Goal: Transaction & Acquisition: Book appointment/travel/reservation

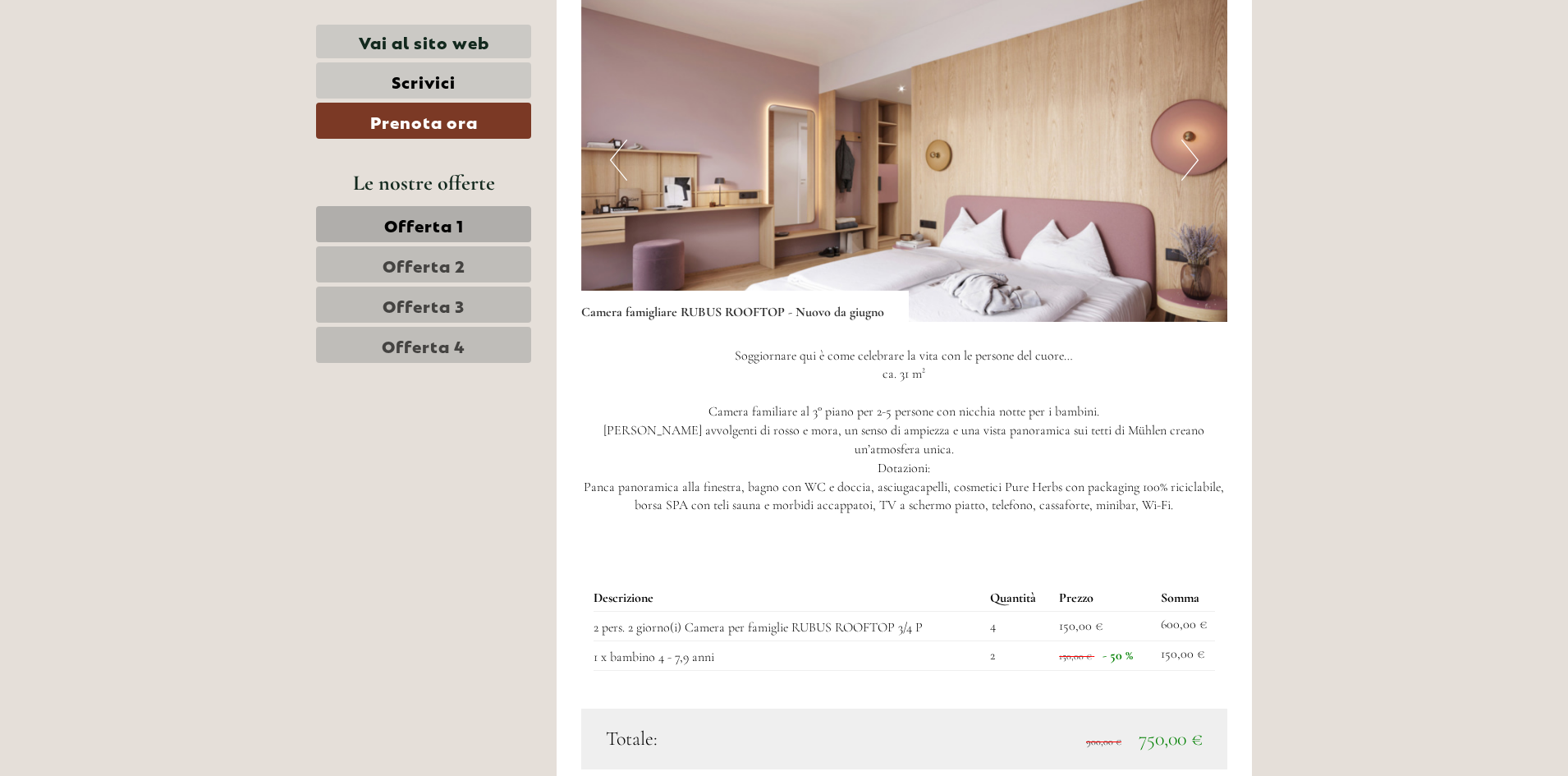
scroll to position [1313, 0]
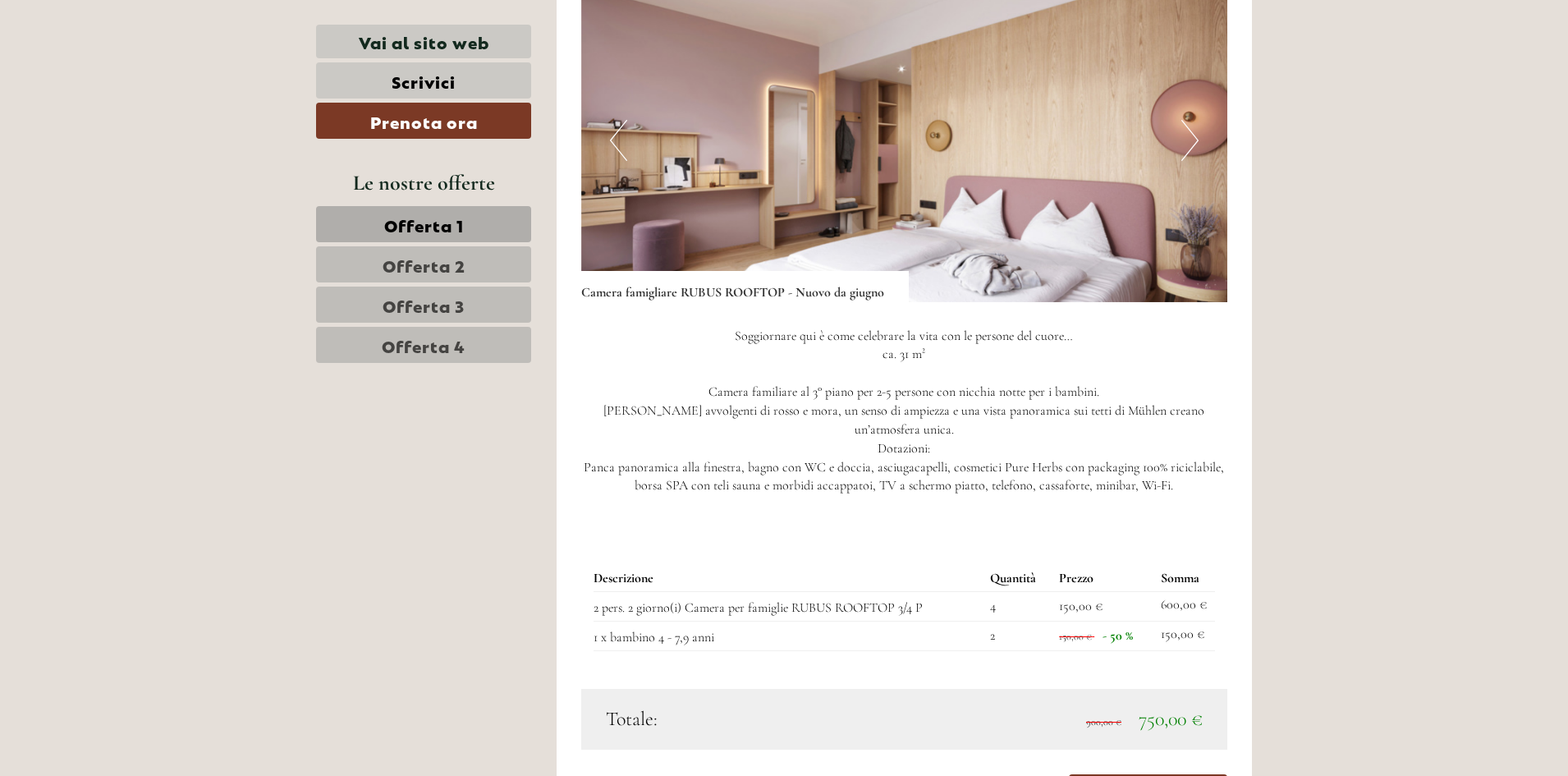
drag, startPoint x: 1131, startPoint y: 621, endPoint x: 1111, endPoint y: 624, distance: 20.2
click at [1111, 627] on span "- 50 %" at bounding box center [1117, 635] width 30 height 16
drag, startPoint x: 1185, startPoint y: 617, endPoint x: 1044, endPoint y: 617, distance: 141.0
click at [1044, 621] on tr "1 x bambino 4 - 7,9 anni 2 150,00 € - 50 % 150,00 €" at bounding box center [904, 635] width 622 height 29
click at [1218, 608] on div "Descrizione Quantità Prezzo Somma 2 pers. 2 giorno(i) Camera per famiglie RUBUS…" at bounding box center [904, 608] width 647 height 161
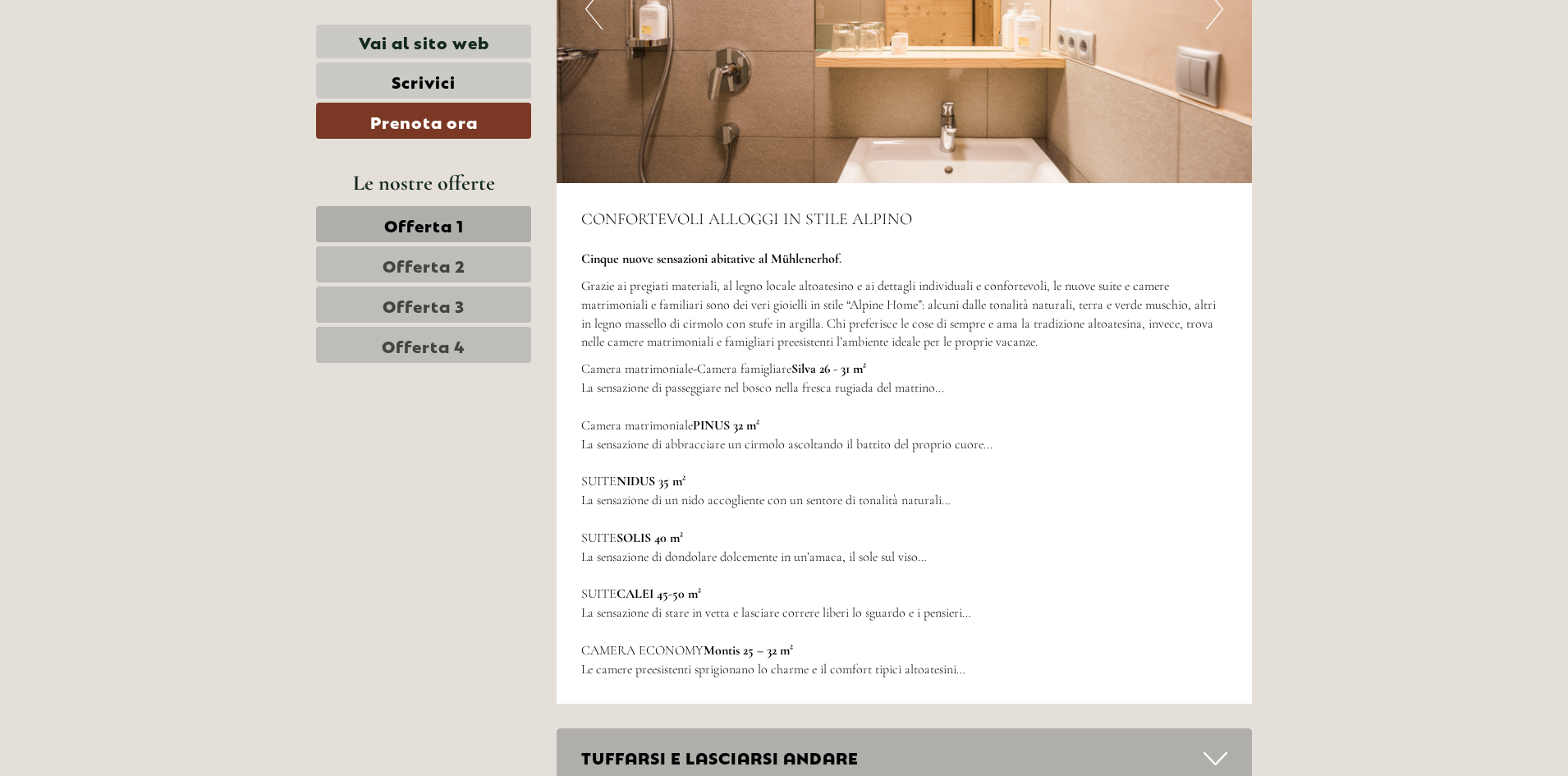
scroll to position [5089, 0]
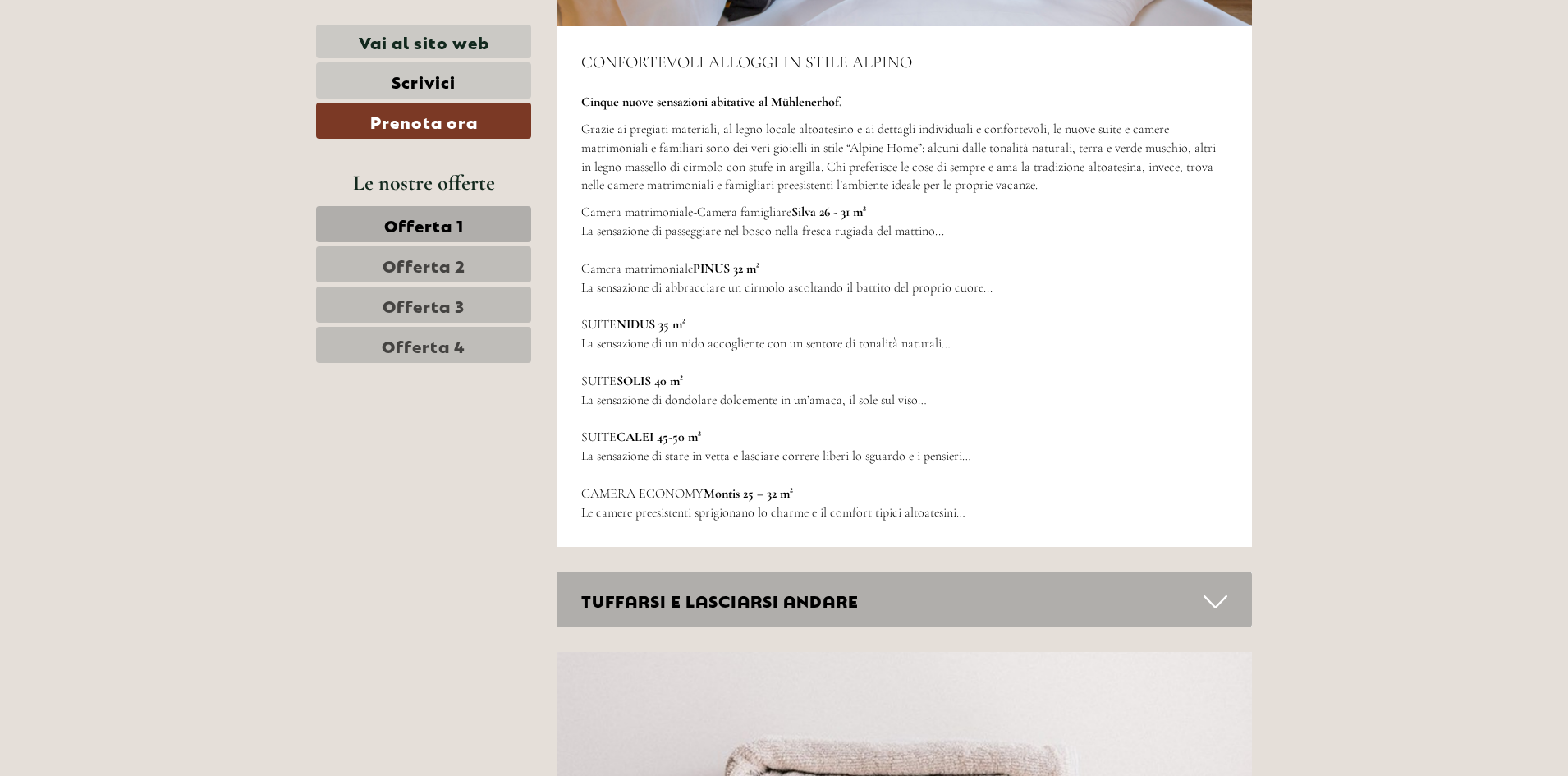
click at [1140, 571] on div "TUFFARSI E LASCIARSI ANDARE" at bounding box center [904, 600] width 696 height 57
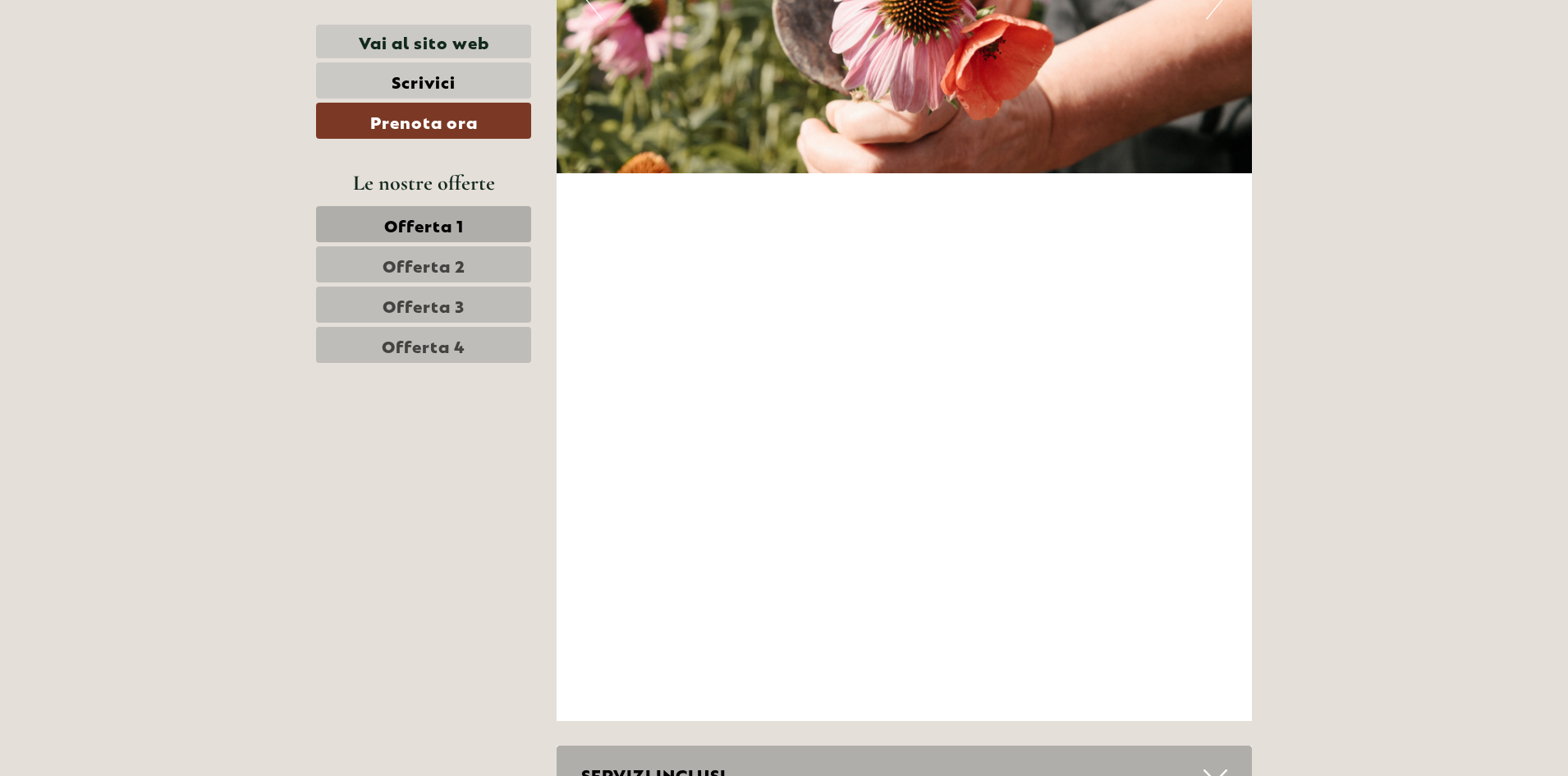
scroll to position [6649, 0]
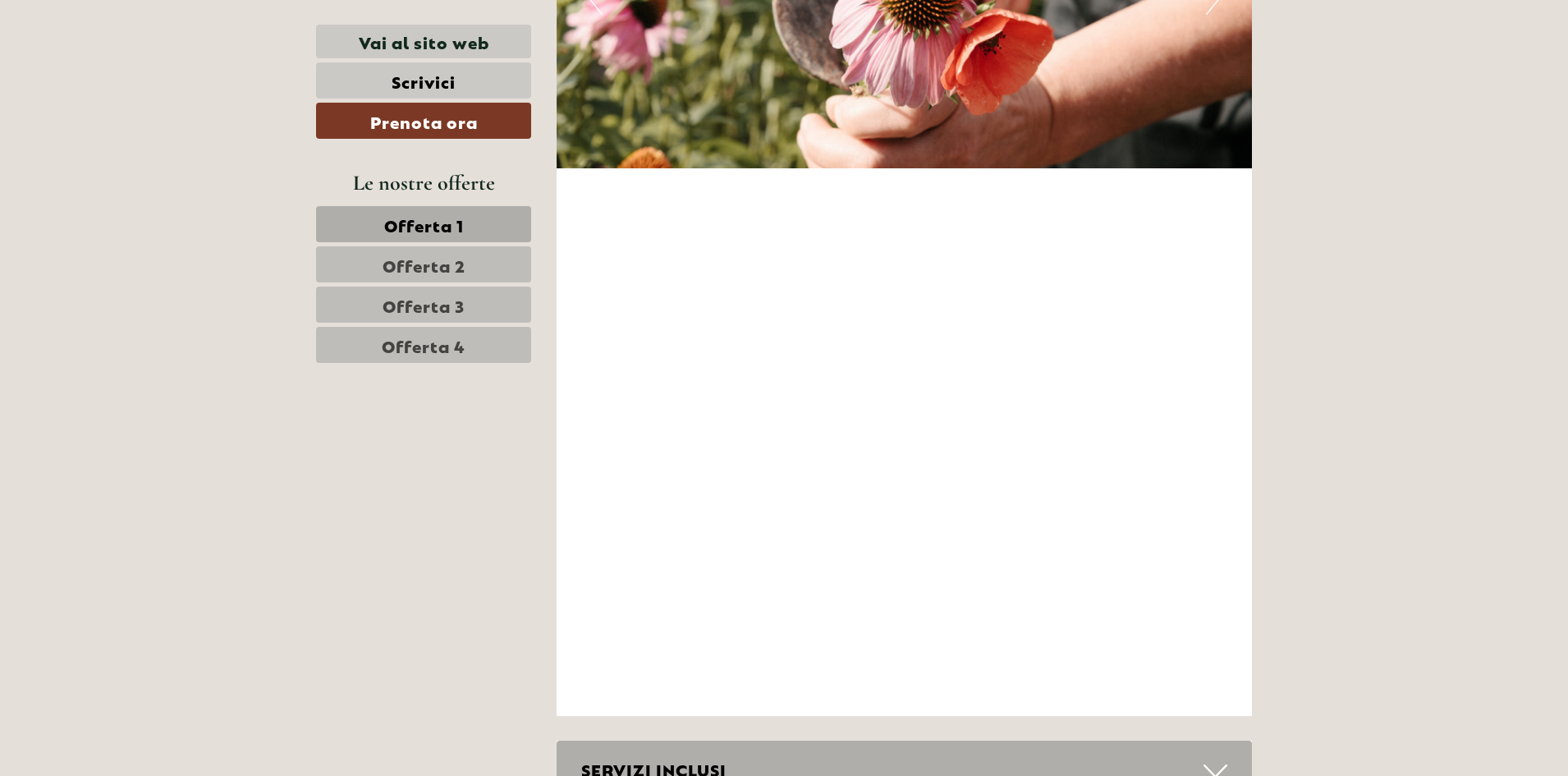
click at [714, 740] on div "SERVIZI INCLUSI" at bounding box center [904, 769] width 696 height 57
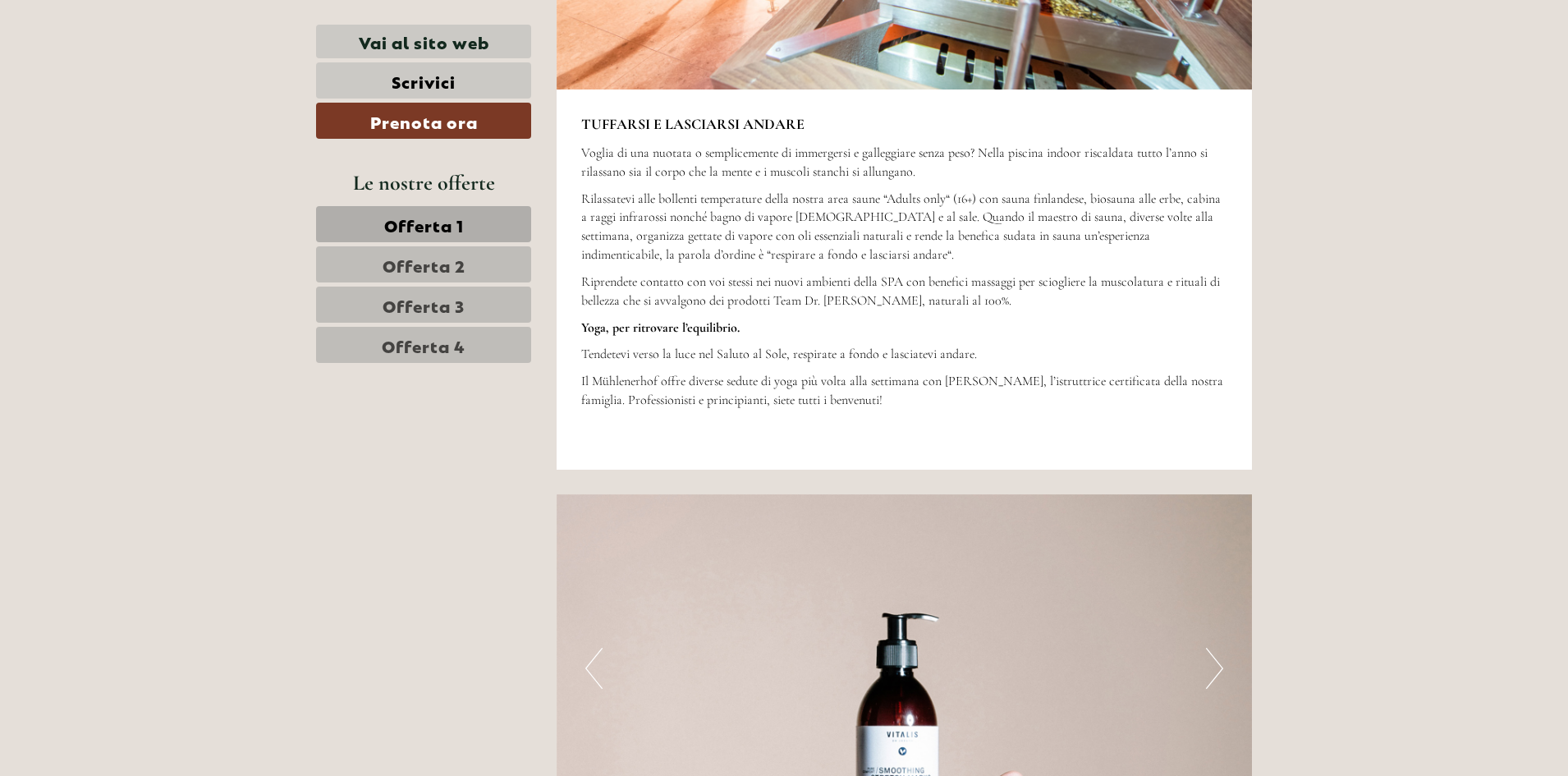
scroll to position [5828, 0]
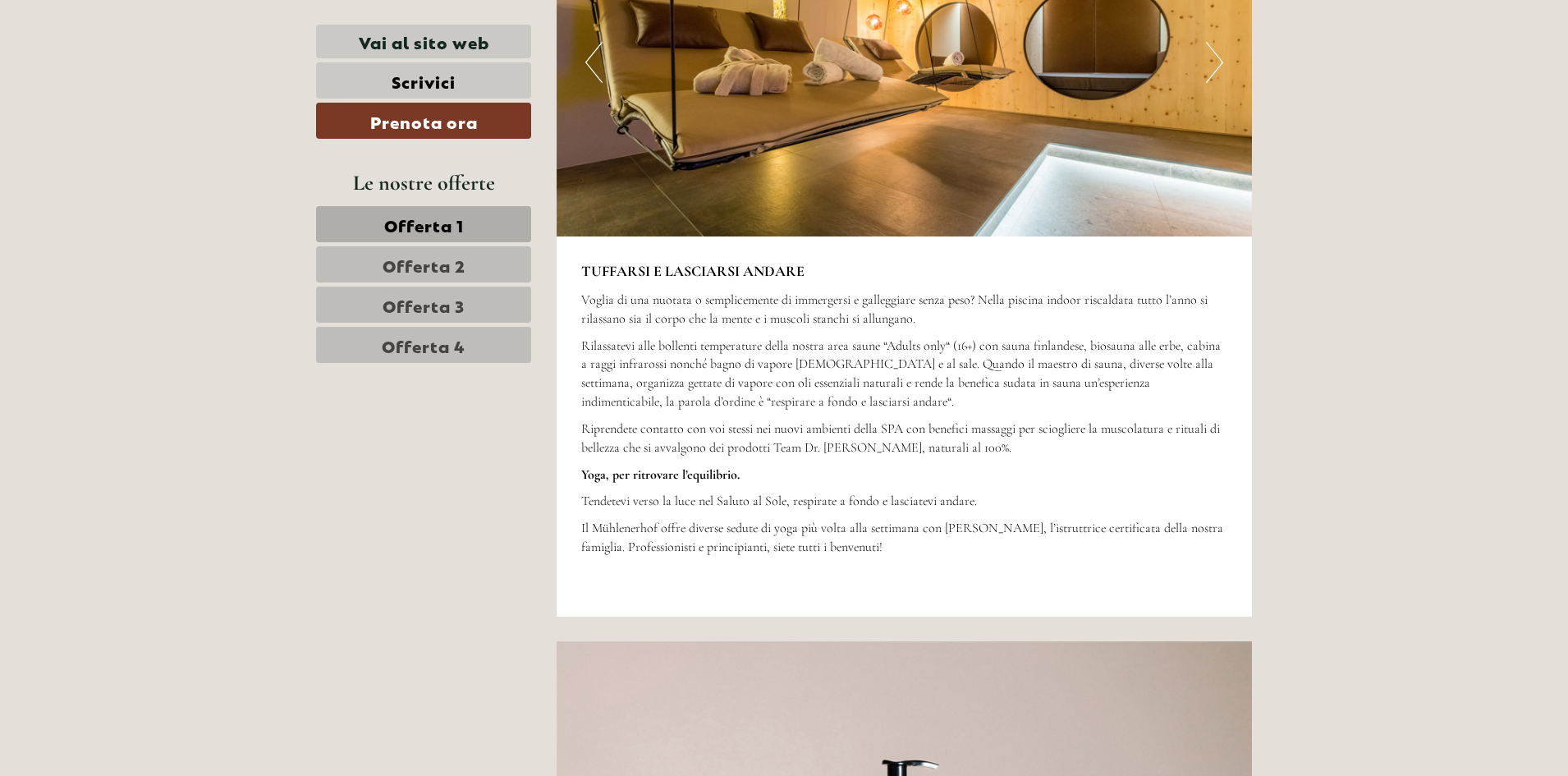
click at [444, 278] on link "Offerta 2" at bounding box center [423, 264] width 215 height 37
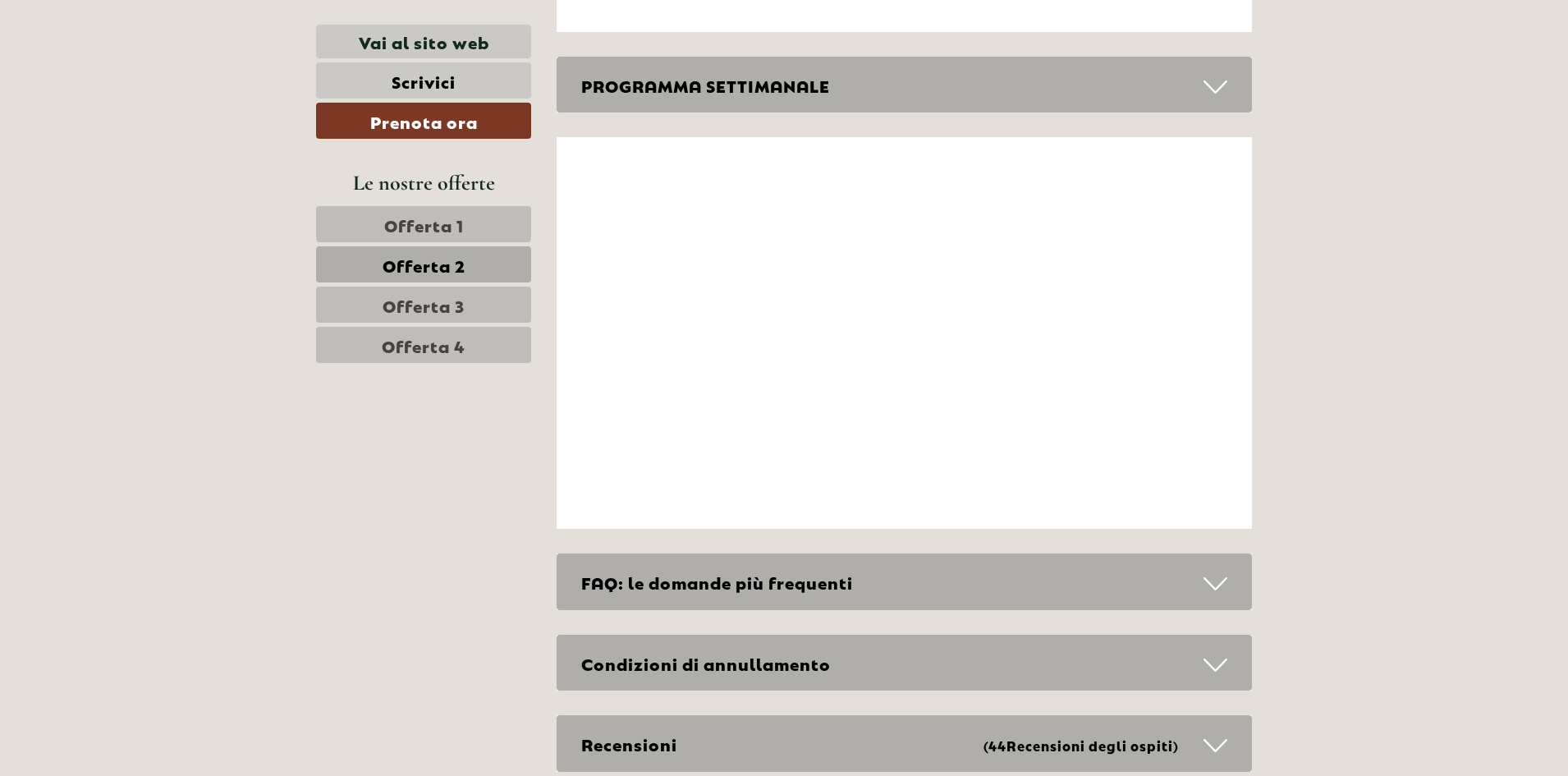
scroll to position [1015, 0]
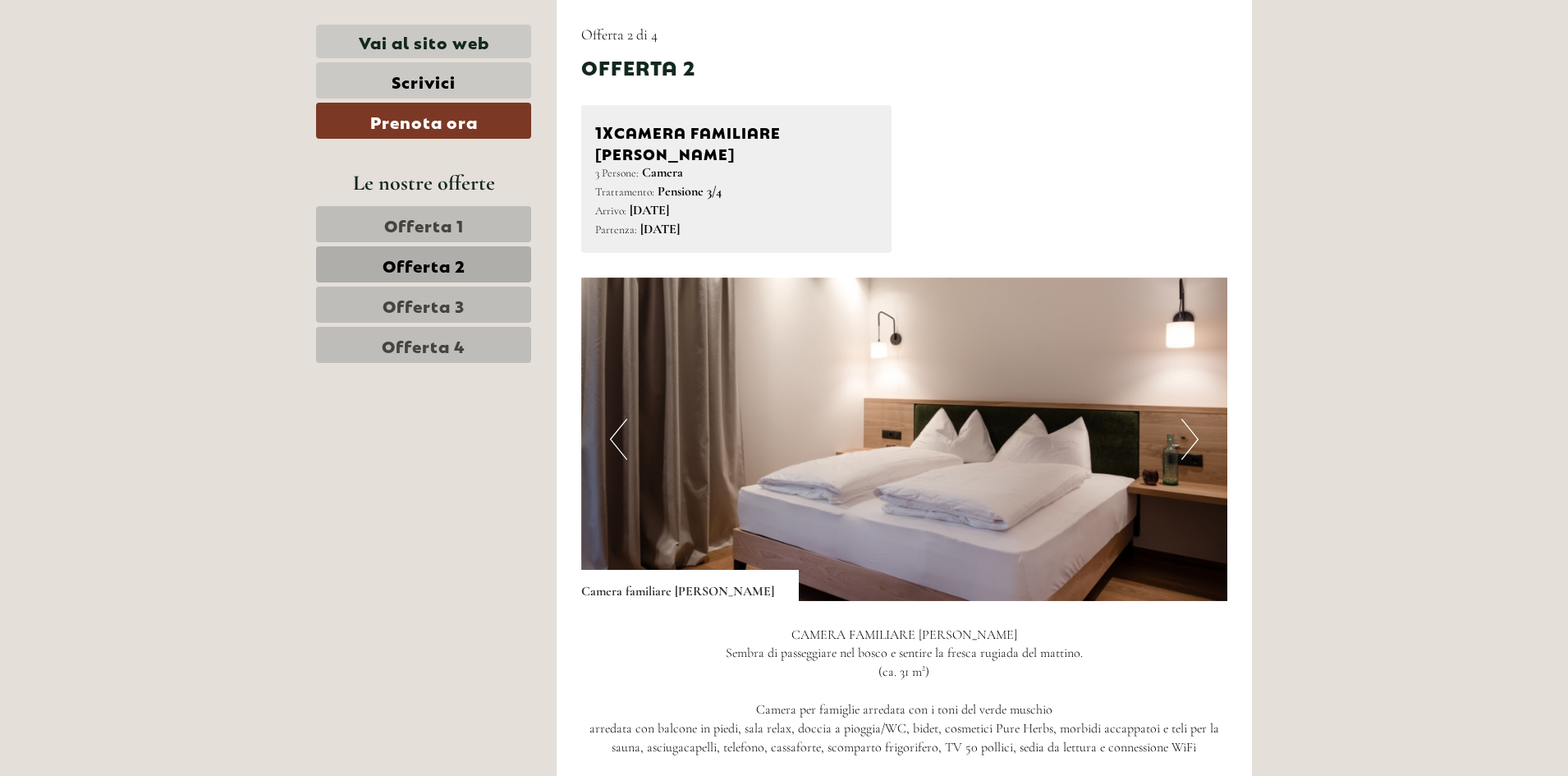
click at [1200, 414] on img at bounding box center [904, 438] width 647 height 323
click at [1188, 419] on button "Next" at bounding box center [1189, 439] width 17 height 41
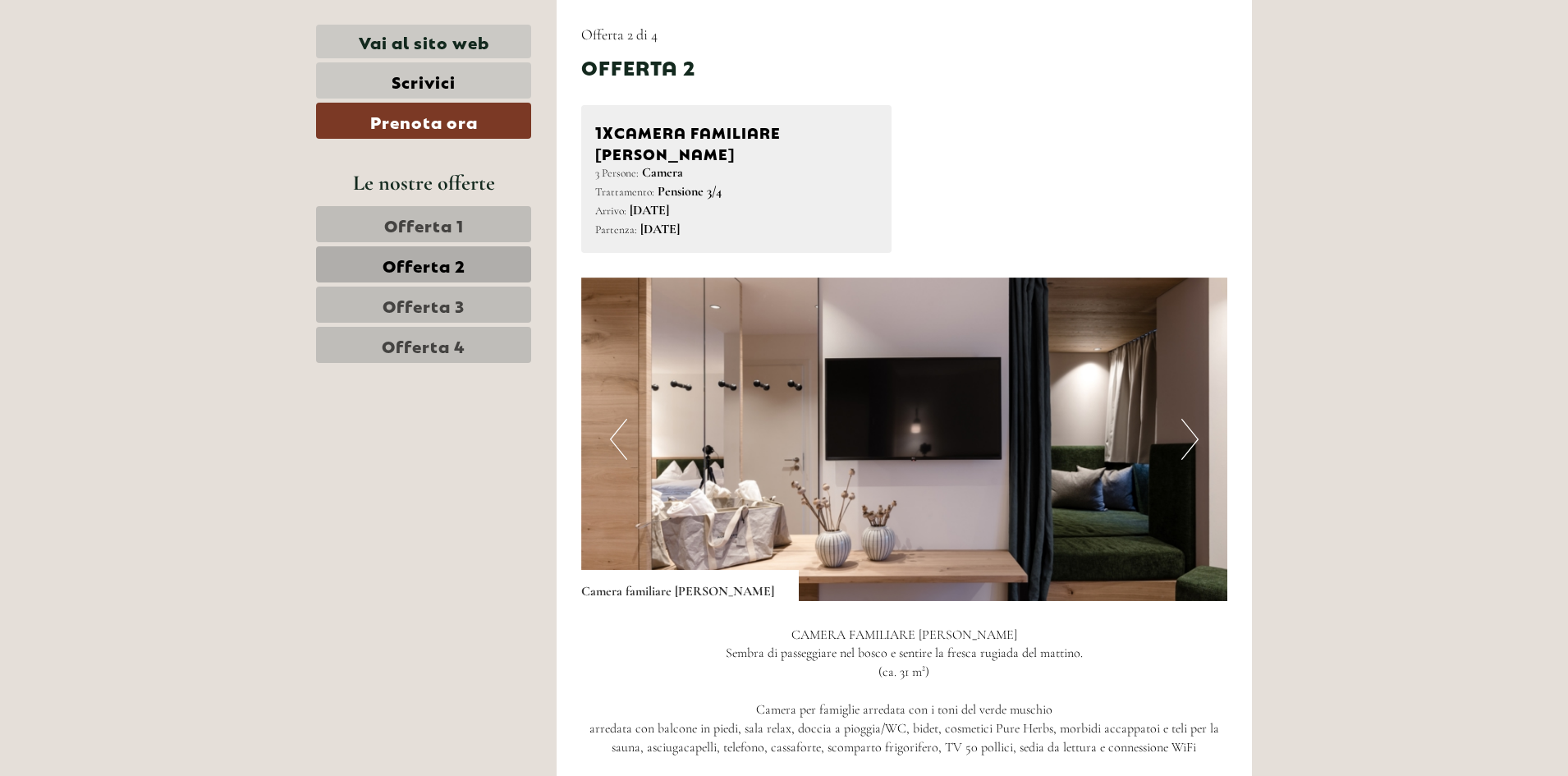
click at [1190, 419] on button "Next" at bounding box center [1189, 439] width 17 height 41
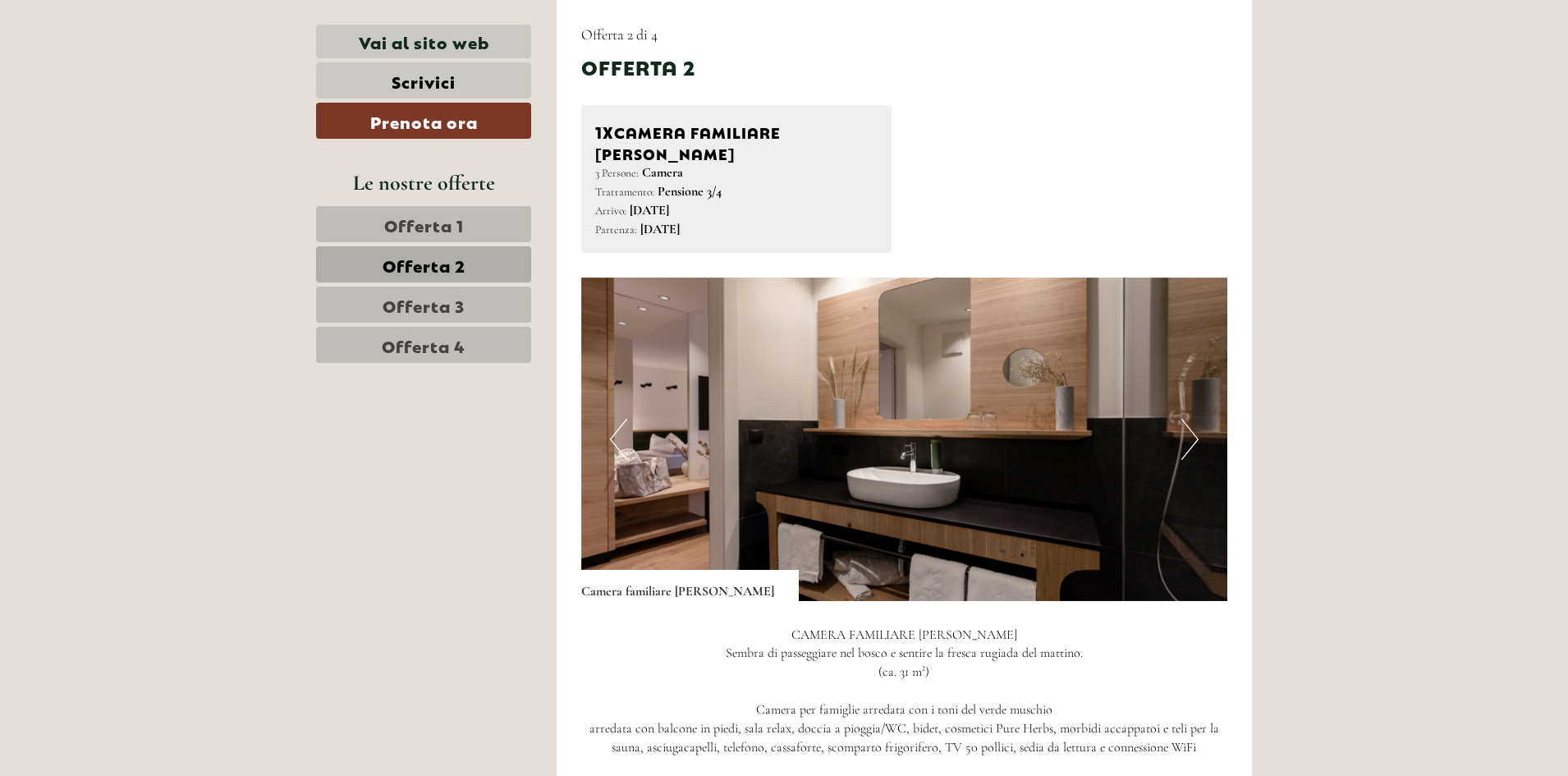
click at [1190, 419] on button "Next" at bounding box center [1189, 439] width 17 height 41
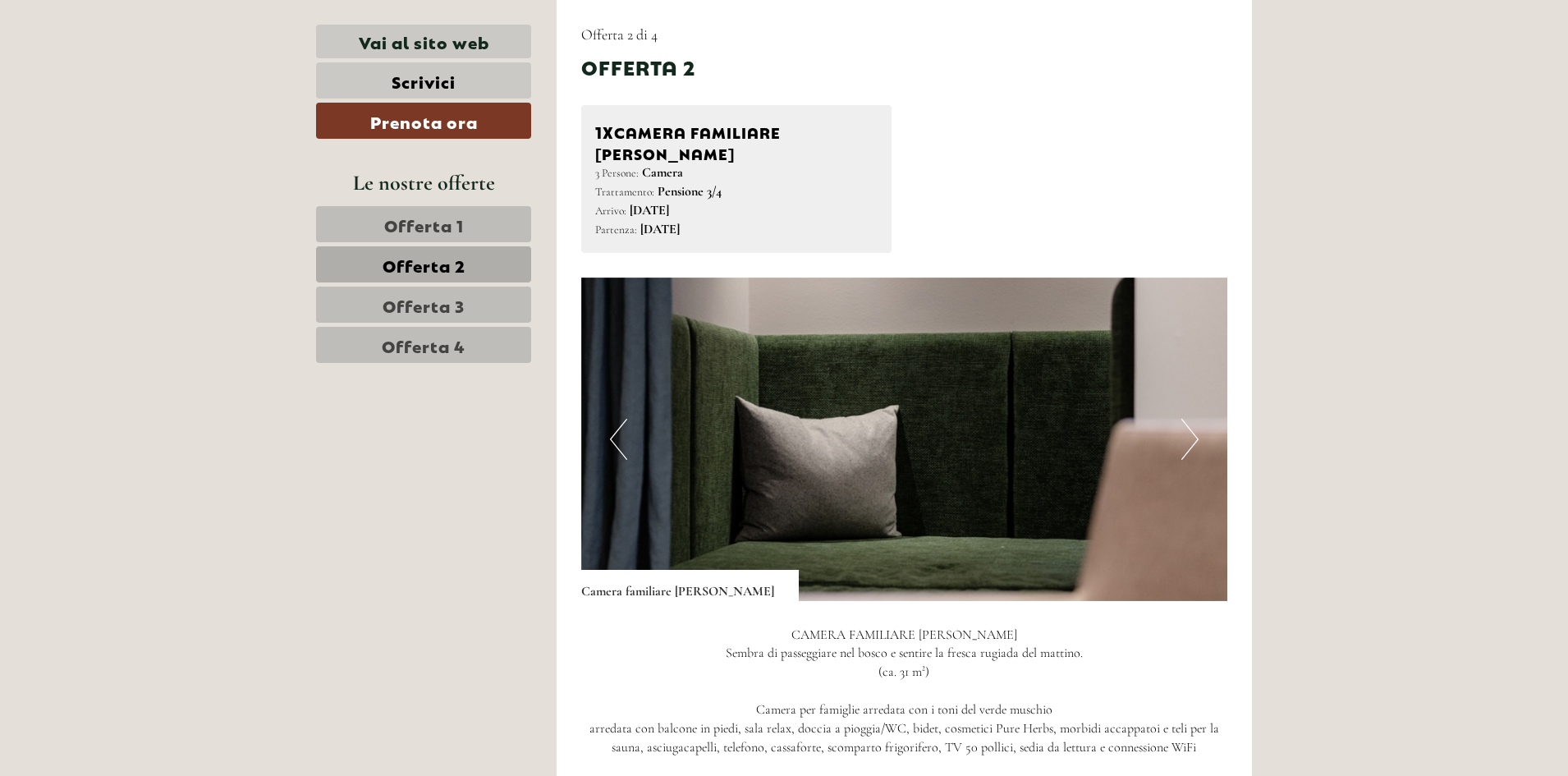
click at [1190, 419] on button "Next" at bounding box center [1189, 439] width 17 height 41
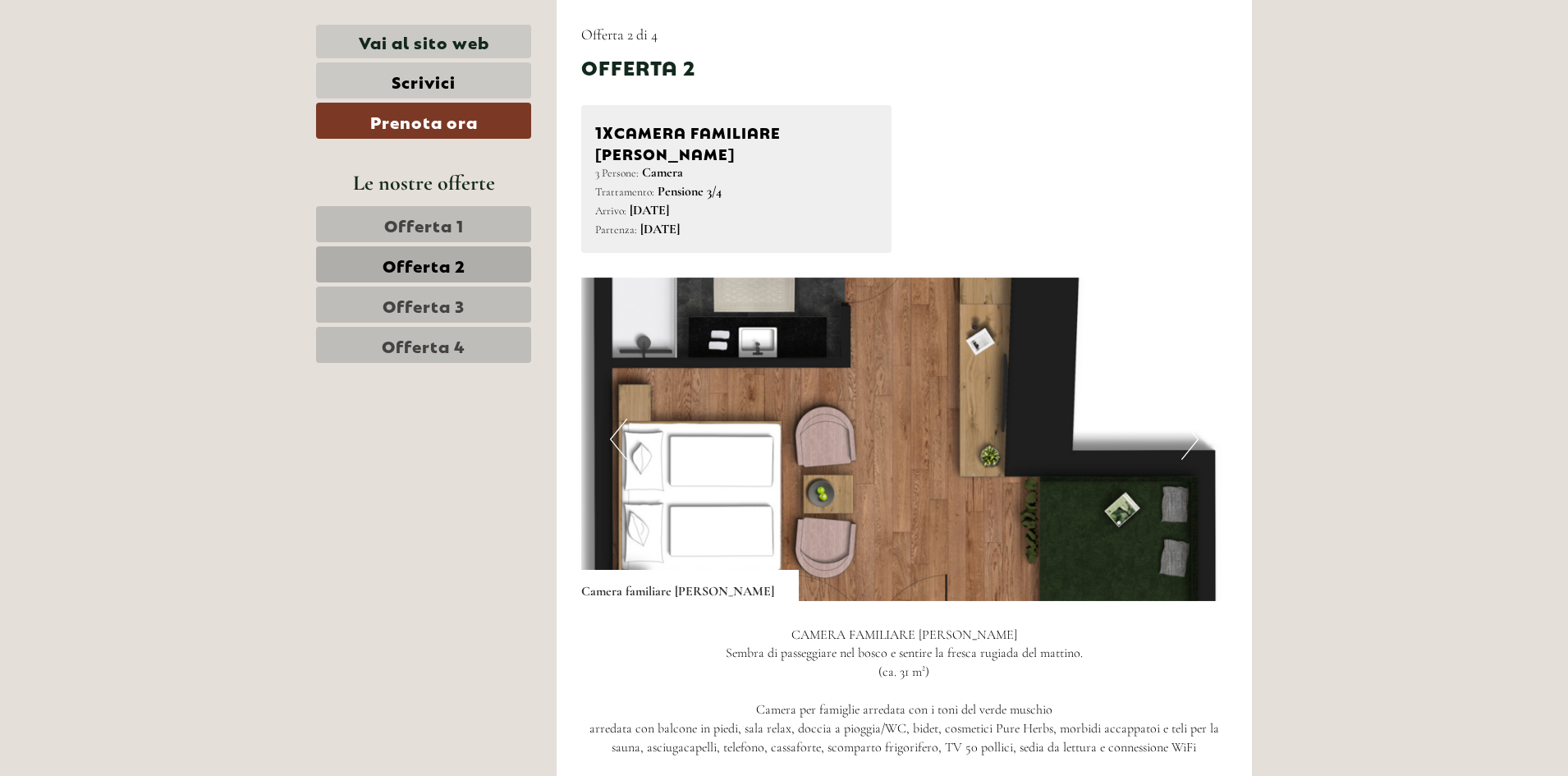
click at [1190, 419] on button "Next" at bounding box center [1189, 439] width 17 height 41
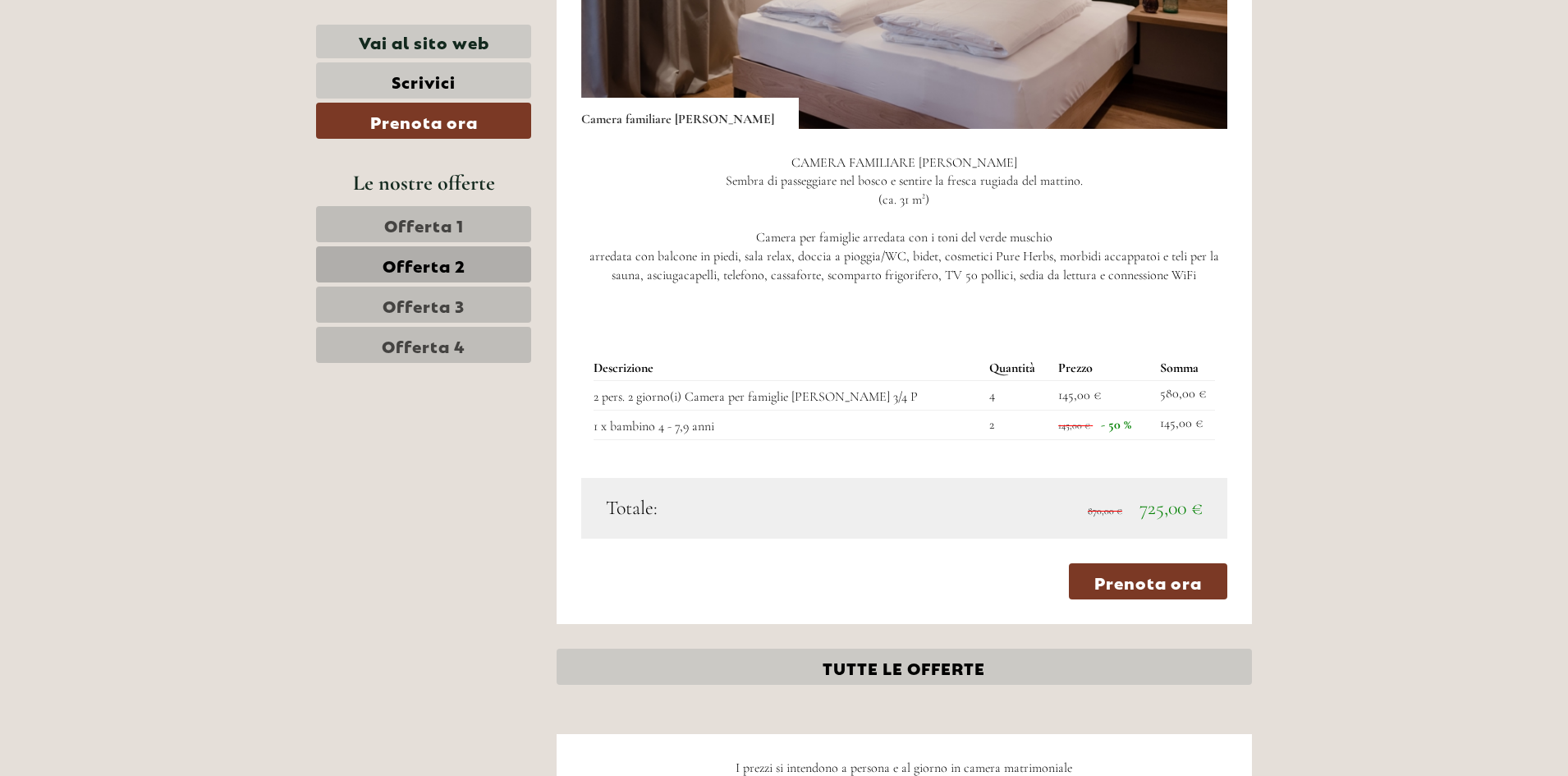
scroll to position [1507, 0]
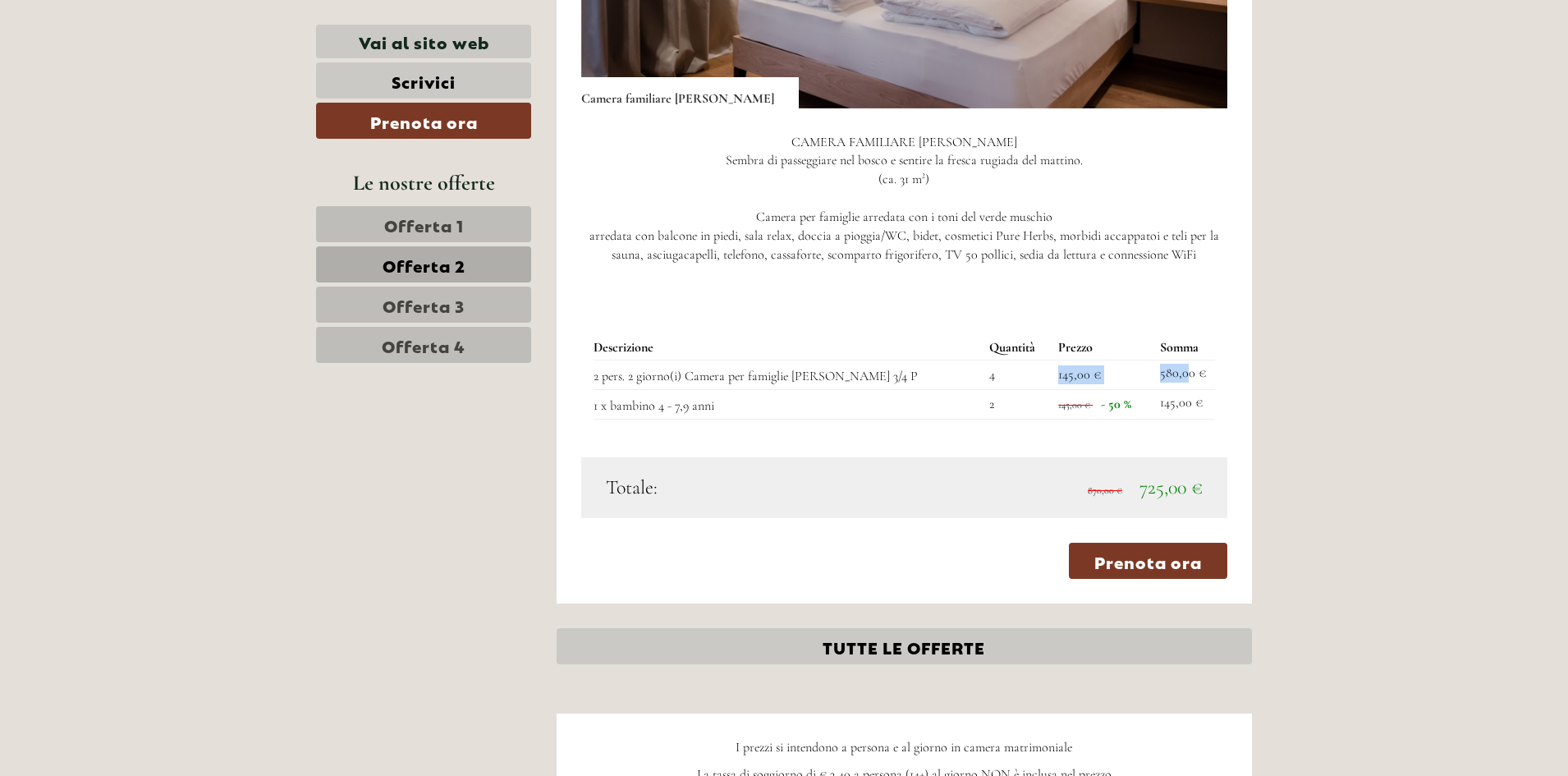
drag, startPoint x: 1178, startPoint y: 356, endPoint x: 1038, endPoint y: 359, distance: 140.0
click at [1038, 360] on tr "2 pers. 2 giorno(i) Camera per famiglie [PERSON_NAME] 3/4 P 4 145,00 € 580,00 €" at bounding box center [904, 374] width 622 height 29
click at [681, 390] on td "1 x bambino 4 - 7,9 anni" at bounding box center [788, 404] width 389 height 29
click at [858, 362] on td "2 pers. 2 giorno(i) Camera per famiglie [PERSON_NAME] 3/4 P" at bounding box center [788, 374] width 389 height 29
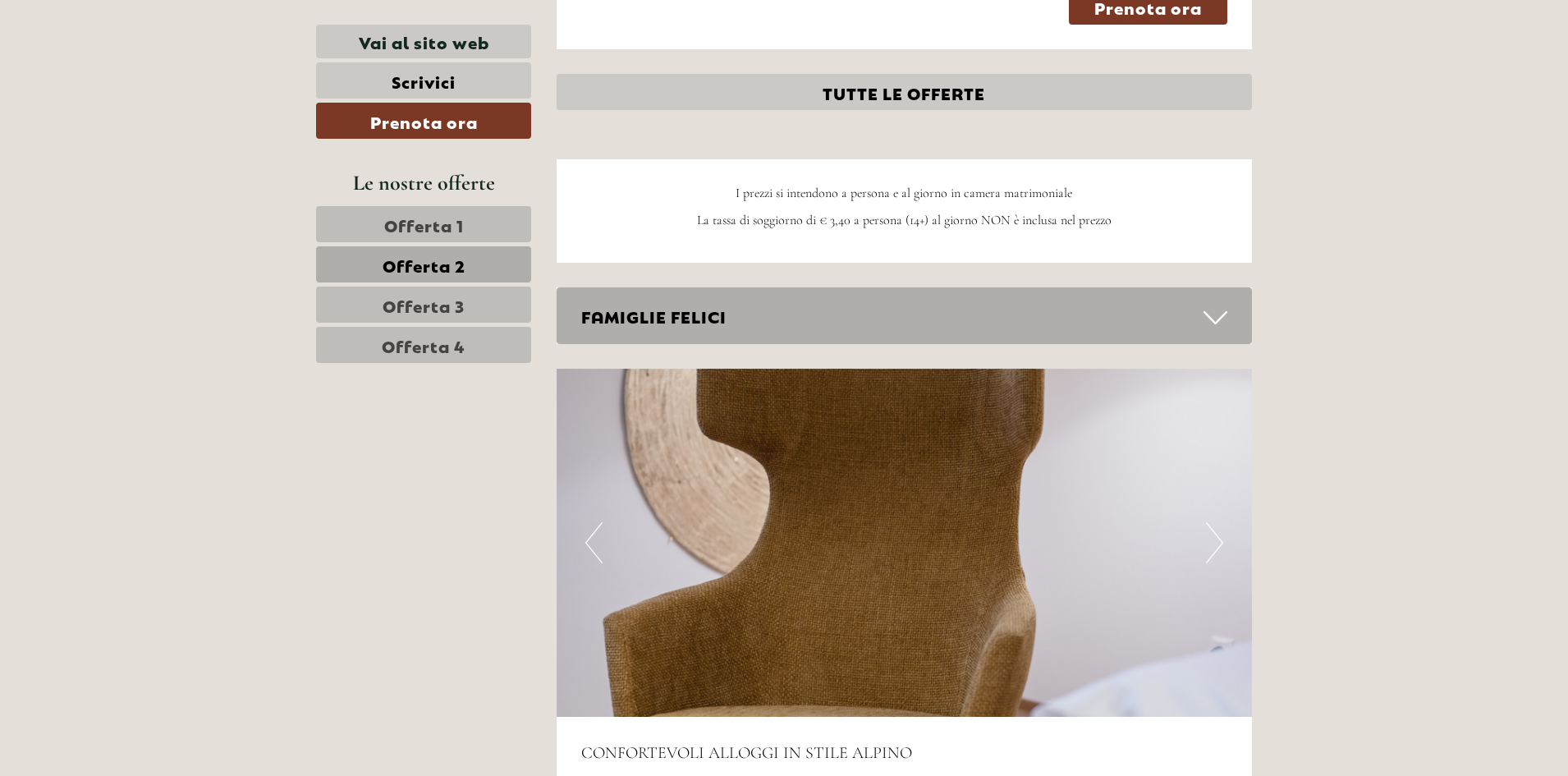
scroll to position [2081, 0]
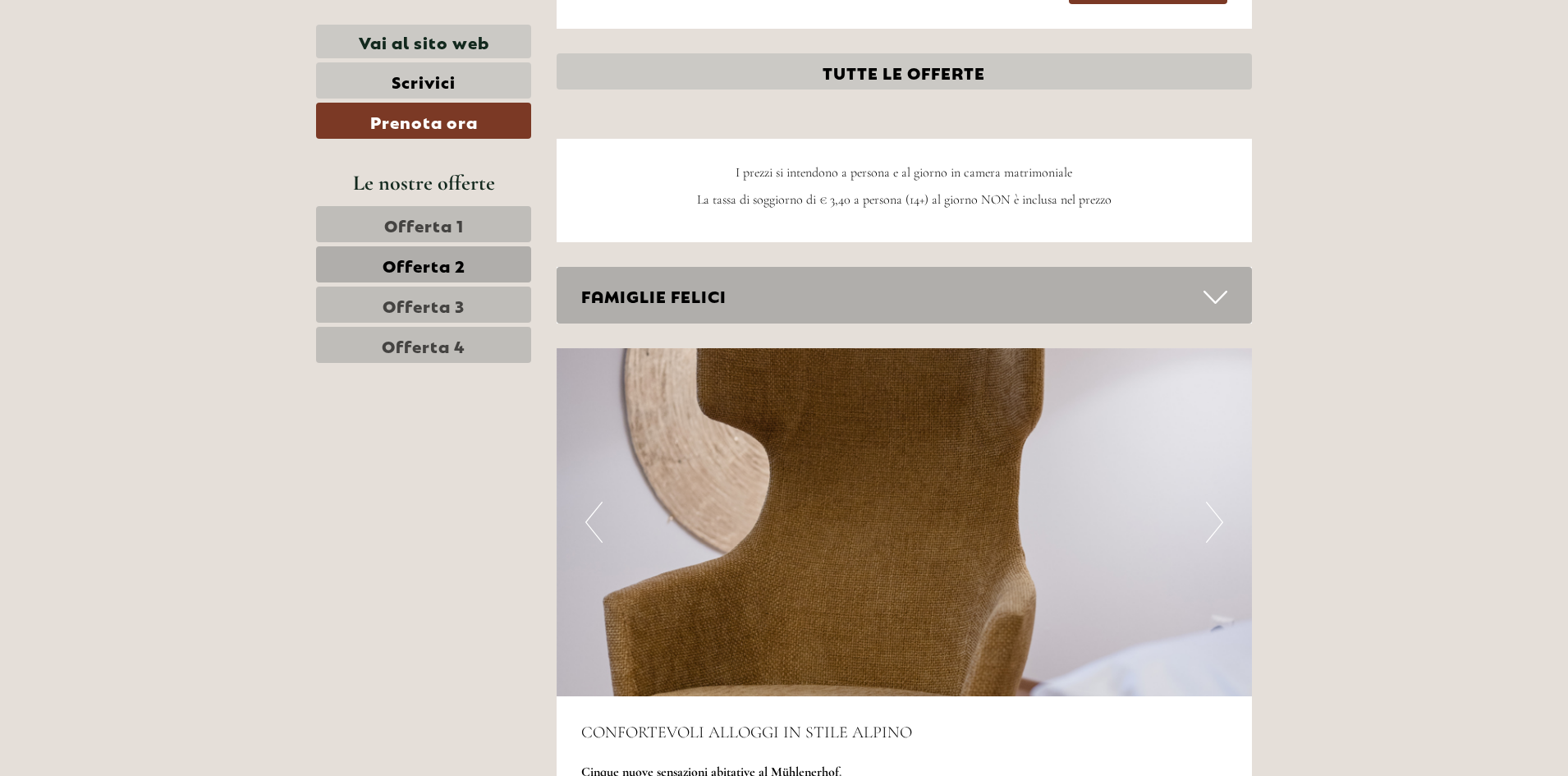
click at [1219, 286] on icon at bounding box center [1215, 297] width 24 height 28
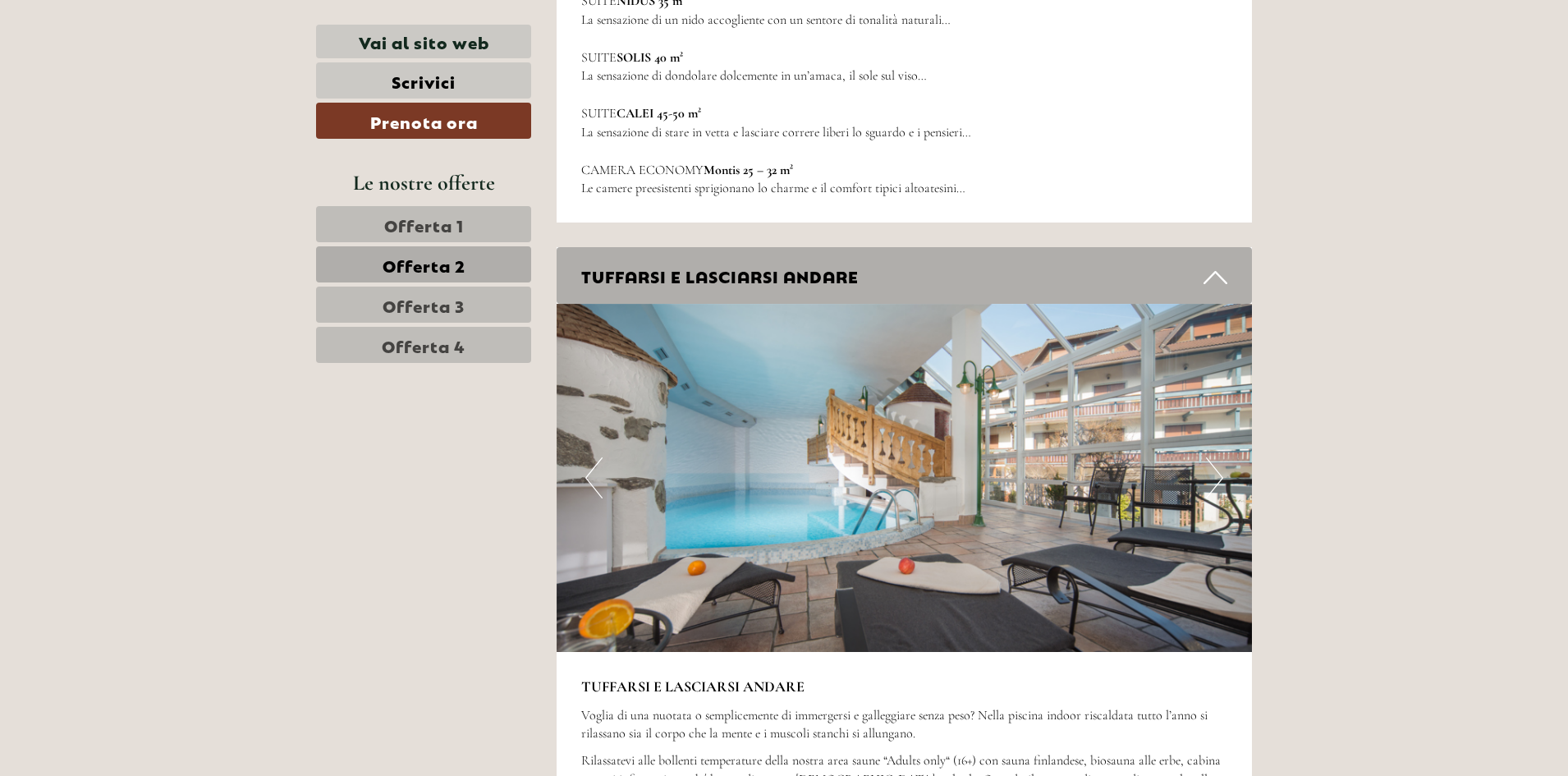
scroll to position [3887, 0]
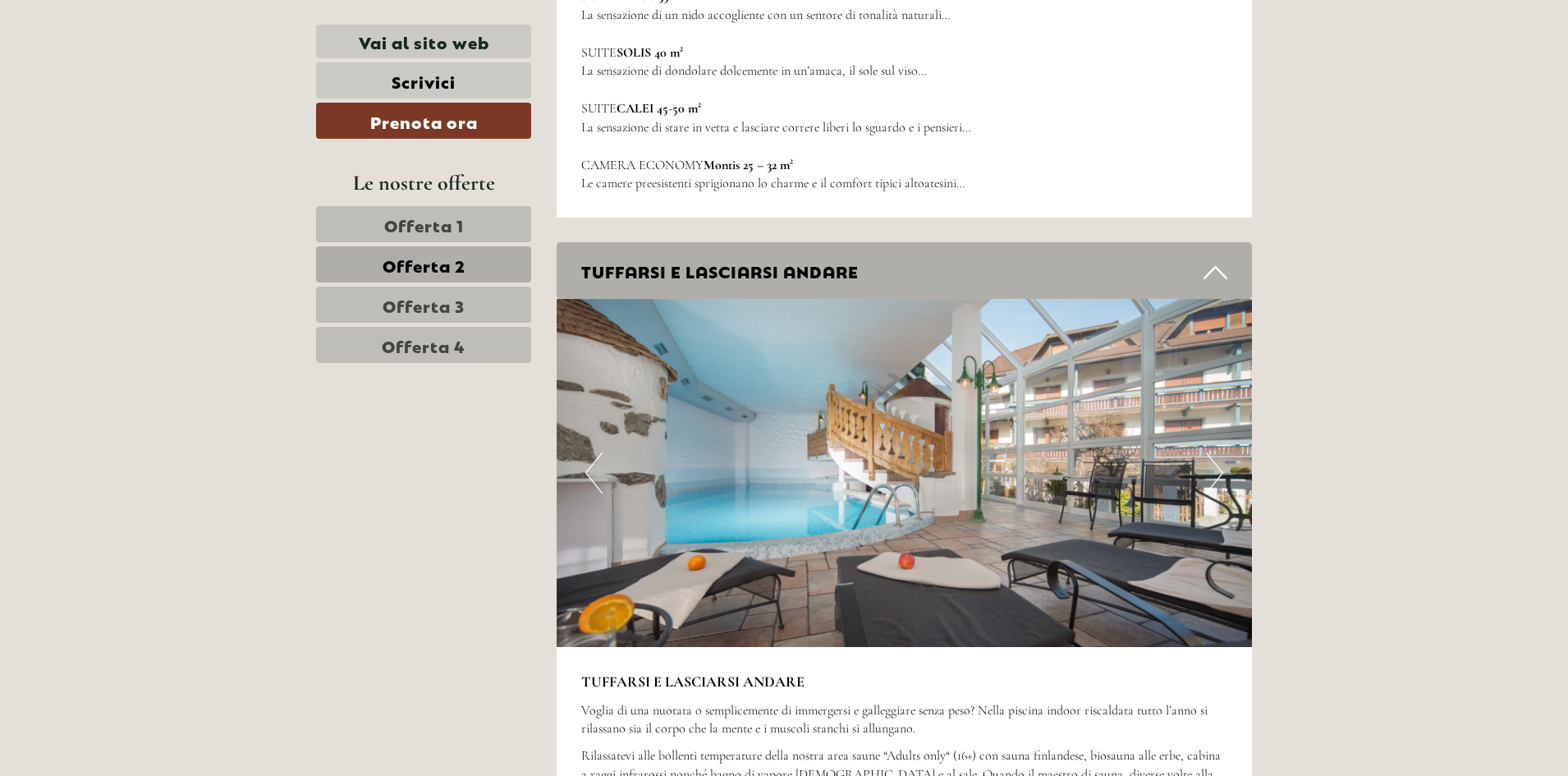
click at [1208, 453] on button "Next" at bounding box center [1213, 473] width 17 height 41
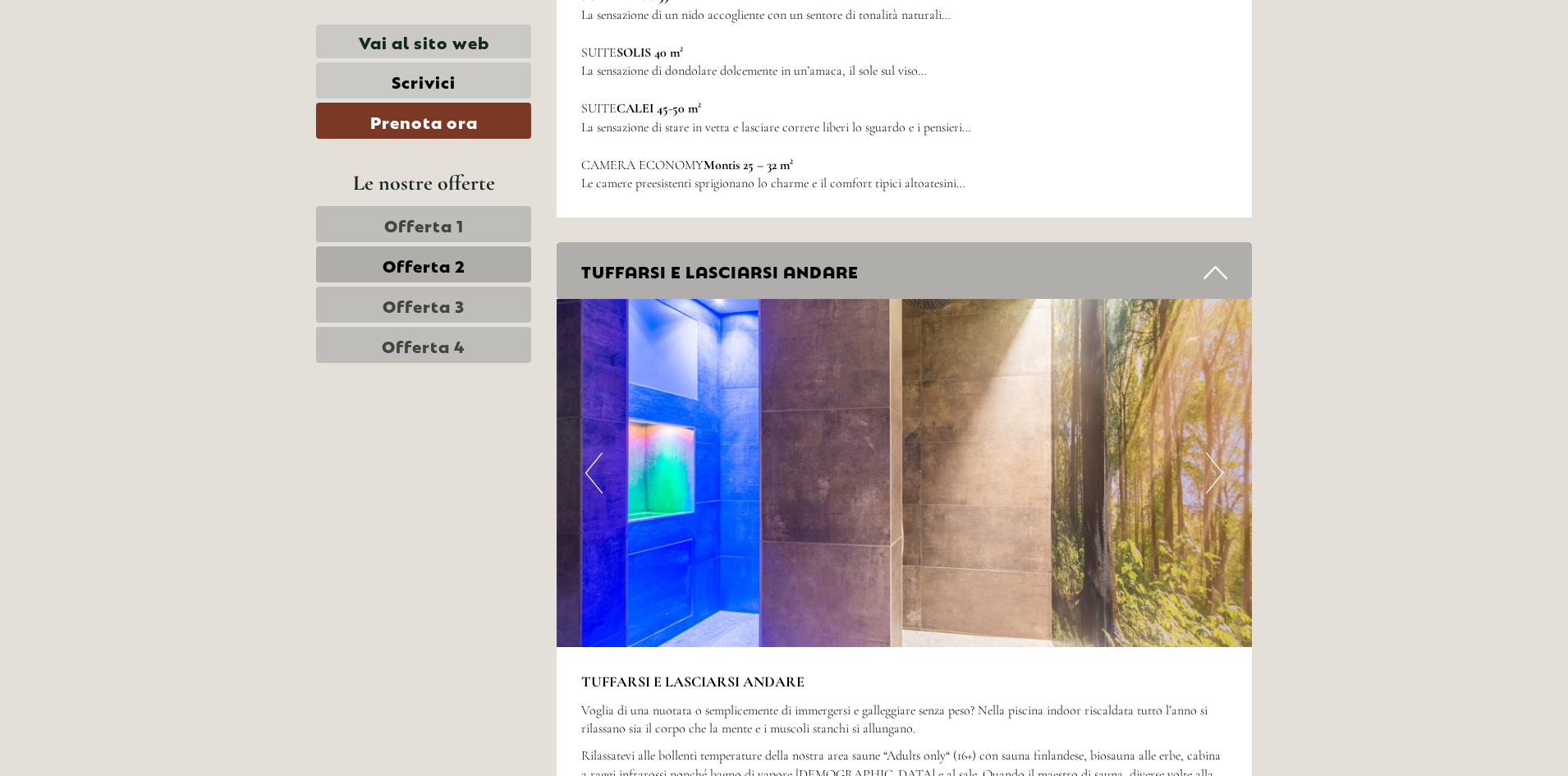
click at [1214, 453] on button "Next" at bounding box center [1213, 473] width 17 height 41
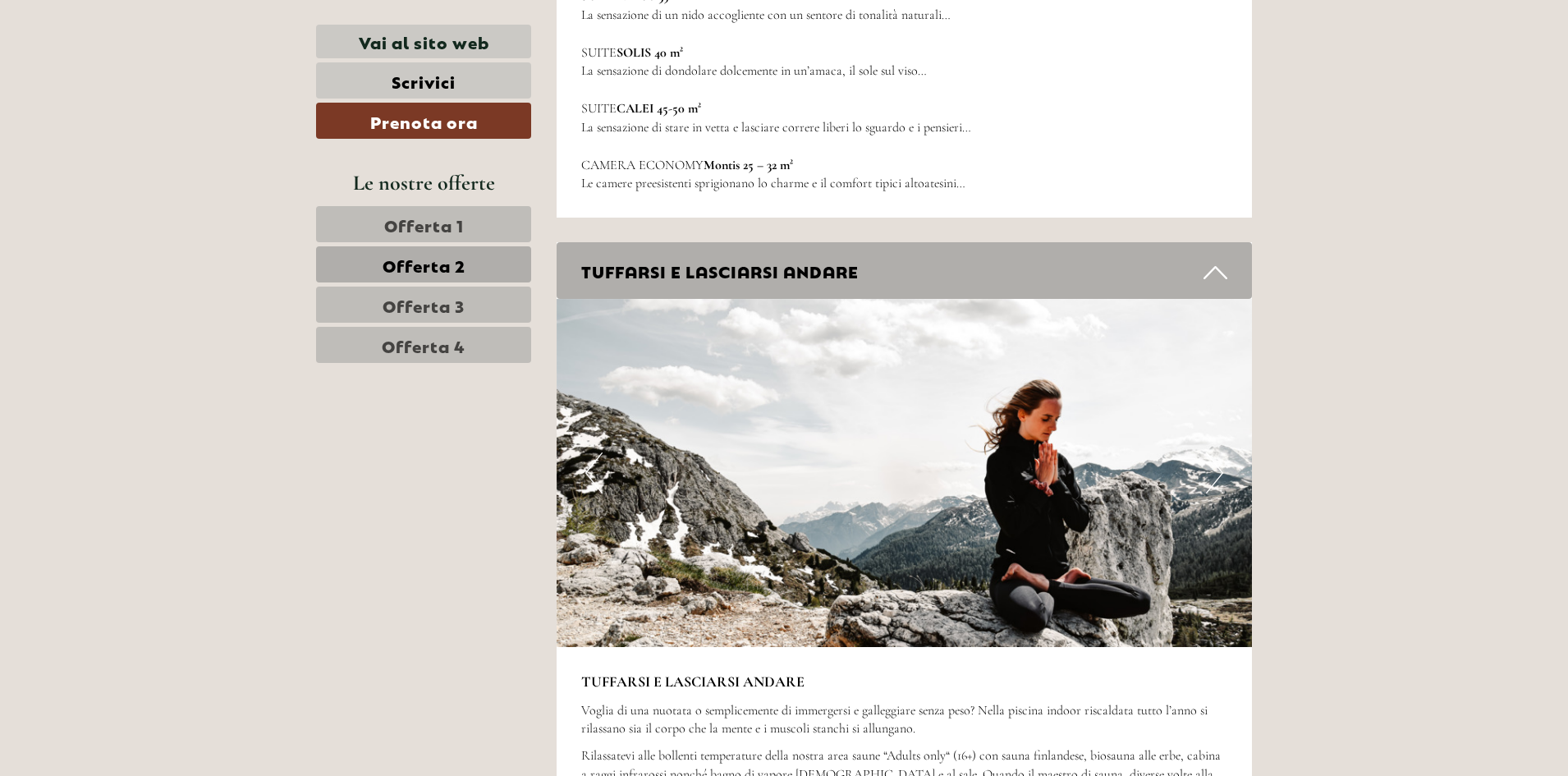
click at [1214, 453] on button "Next" at bounding box center [1213, 473] width 17 height 41
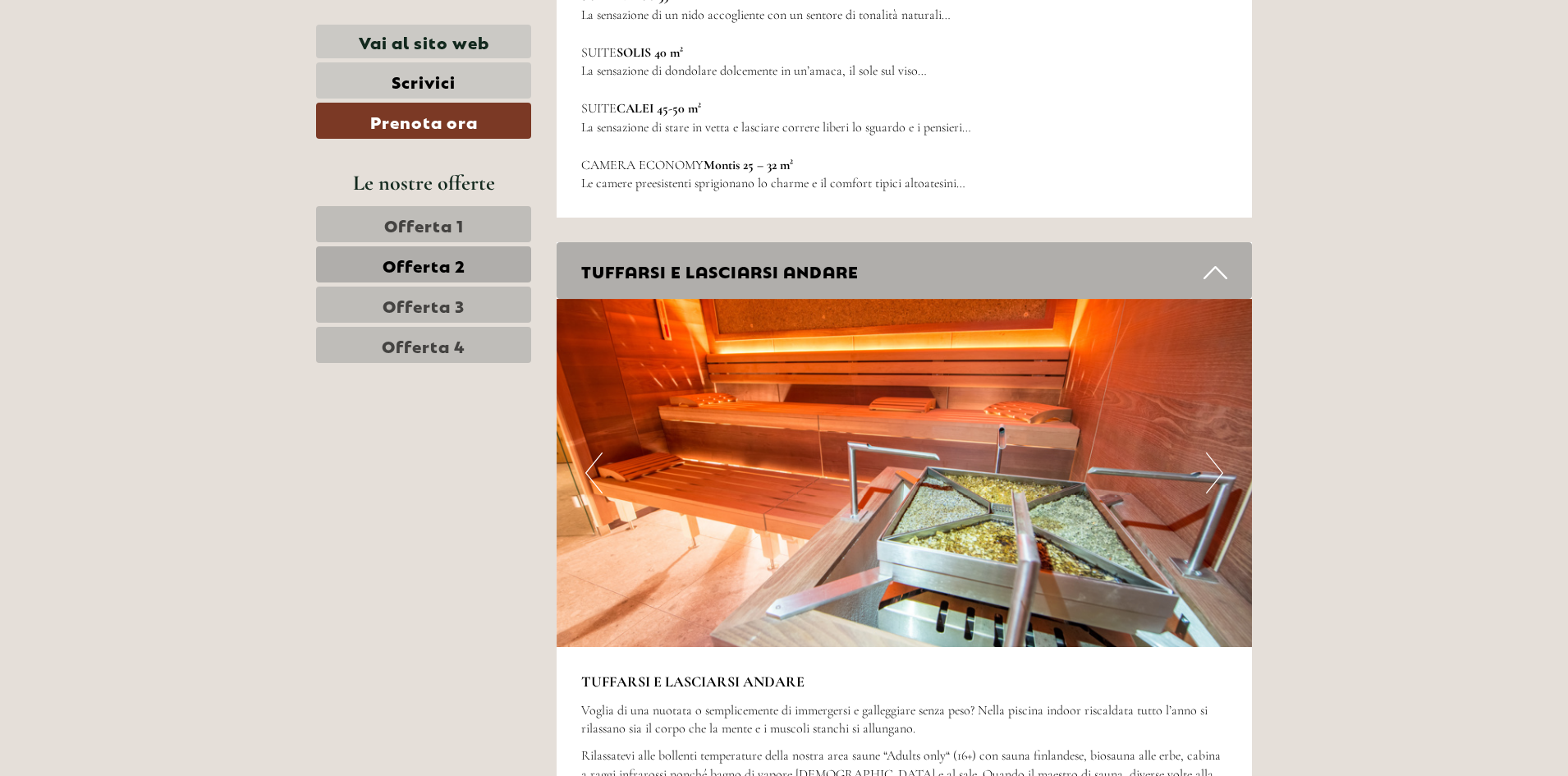
click at [1214, 453] on button "Next" at bounding box center [1213, 473] width 17 height 41
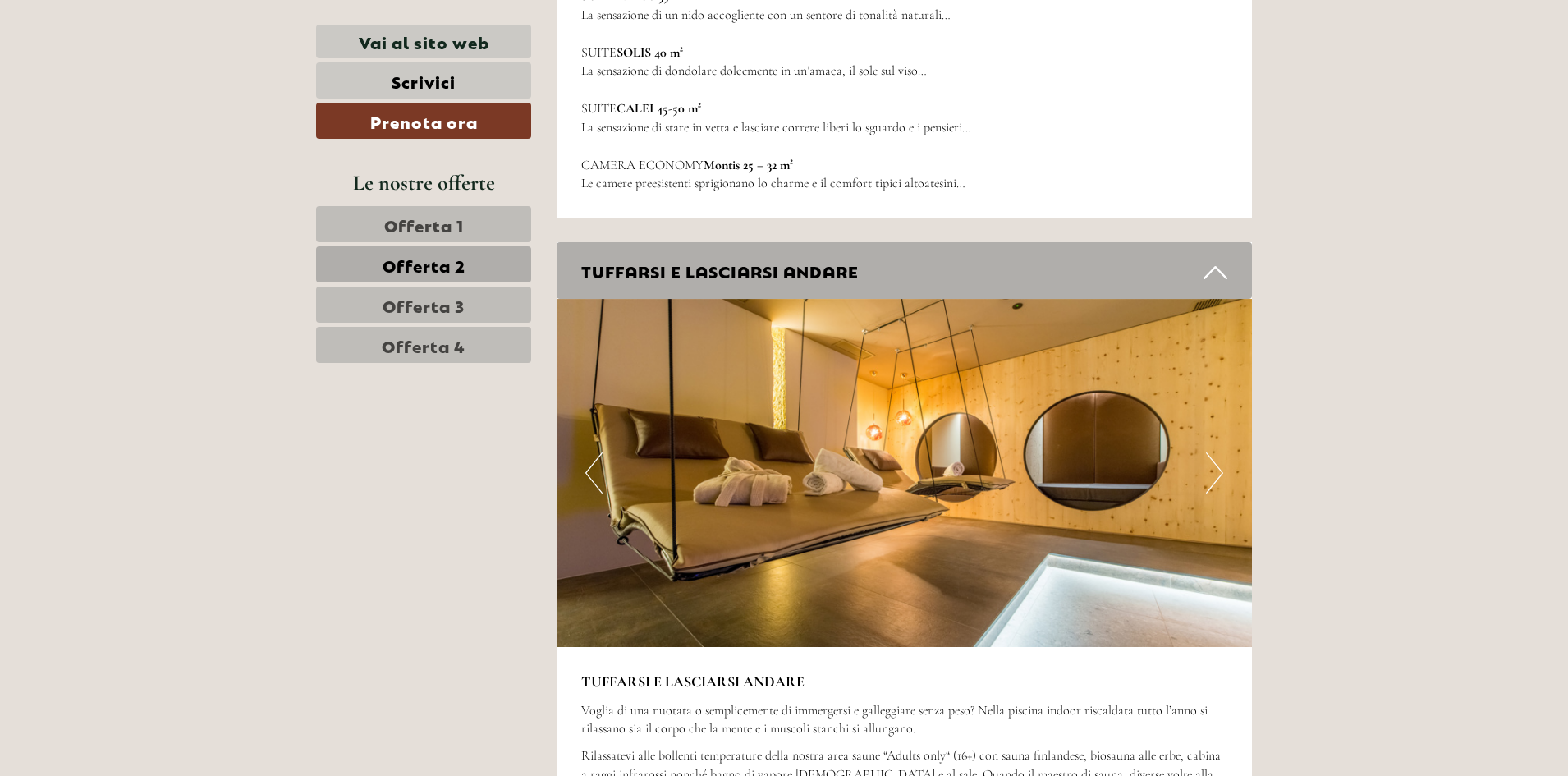
click at [1218, 453] on button "Next" at bounding box center [1213, 473] width 17 height 41
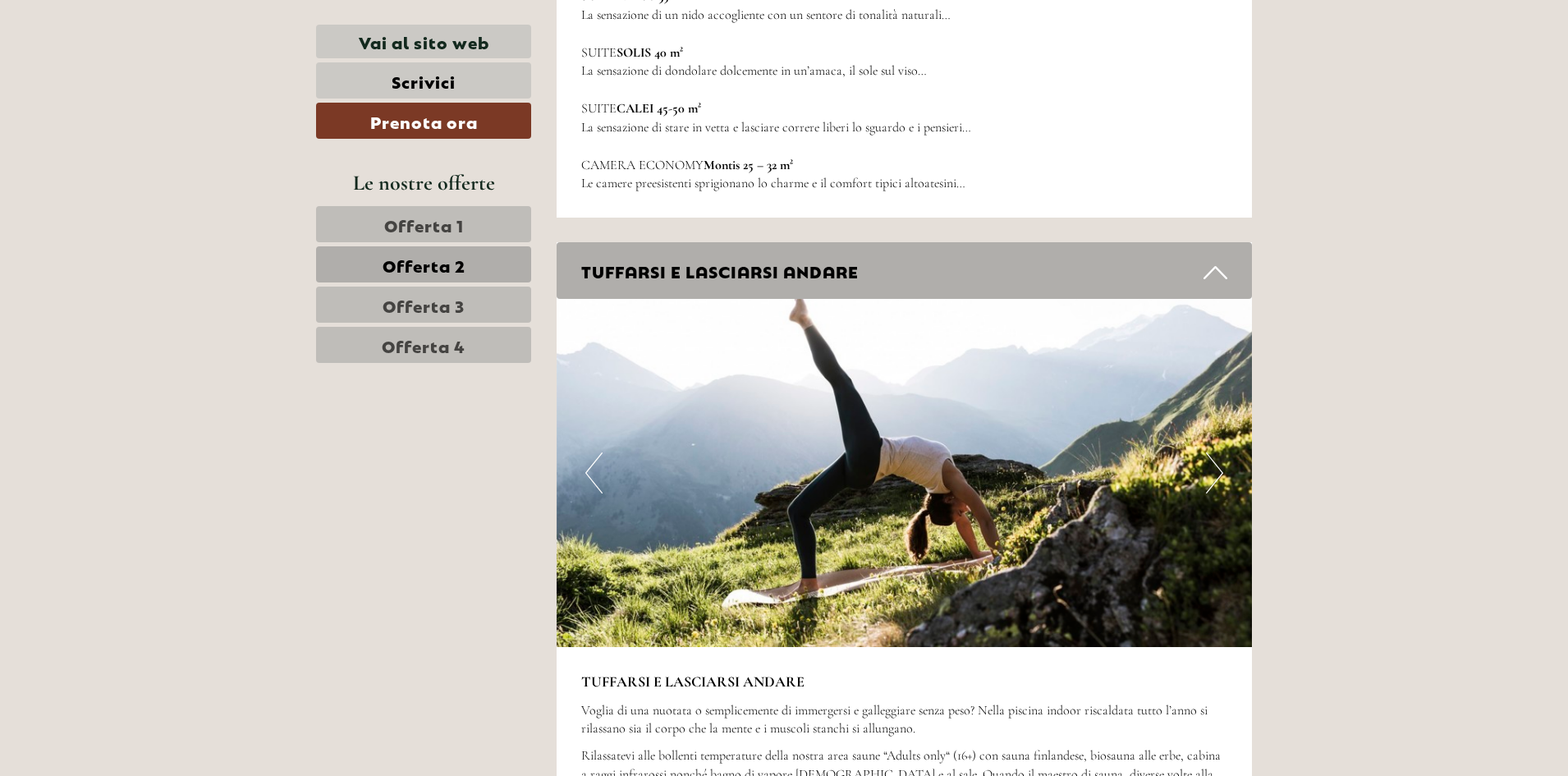
click at [1218, 453] on button "Next" at bounding box center [1213, 473] width 17 height 41
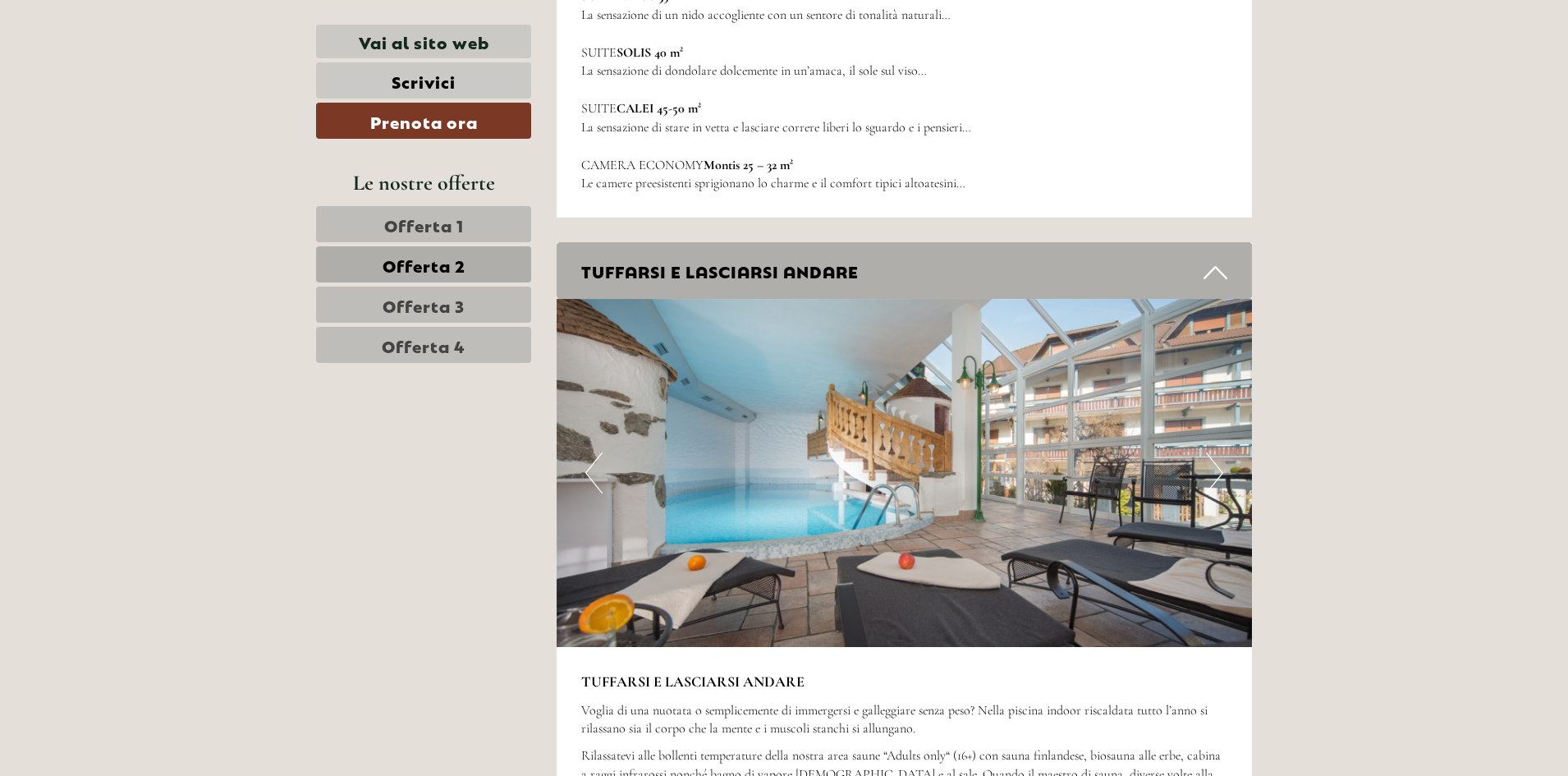
click at [1218, 453] on button "Next" at bounding box center [1213, 473] width 17 height 41
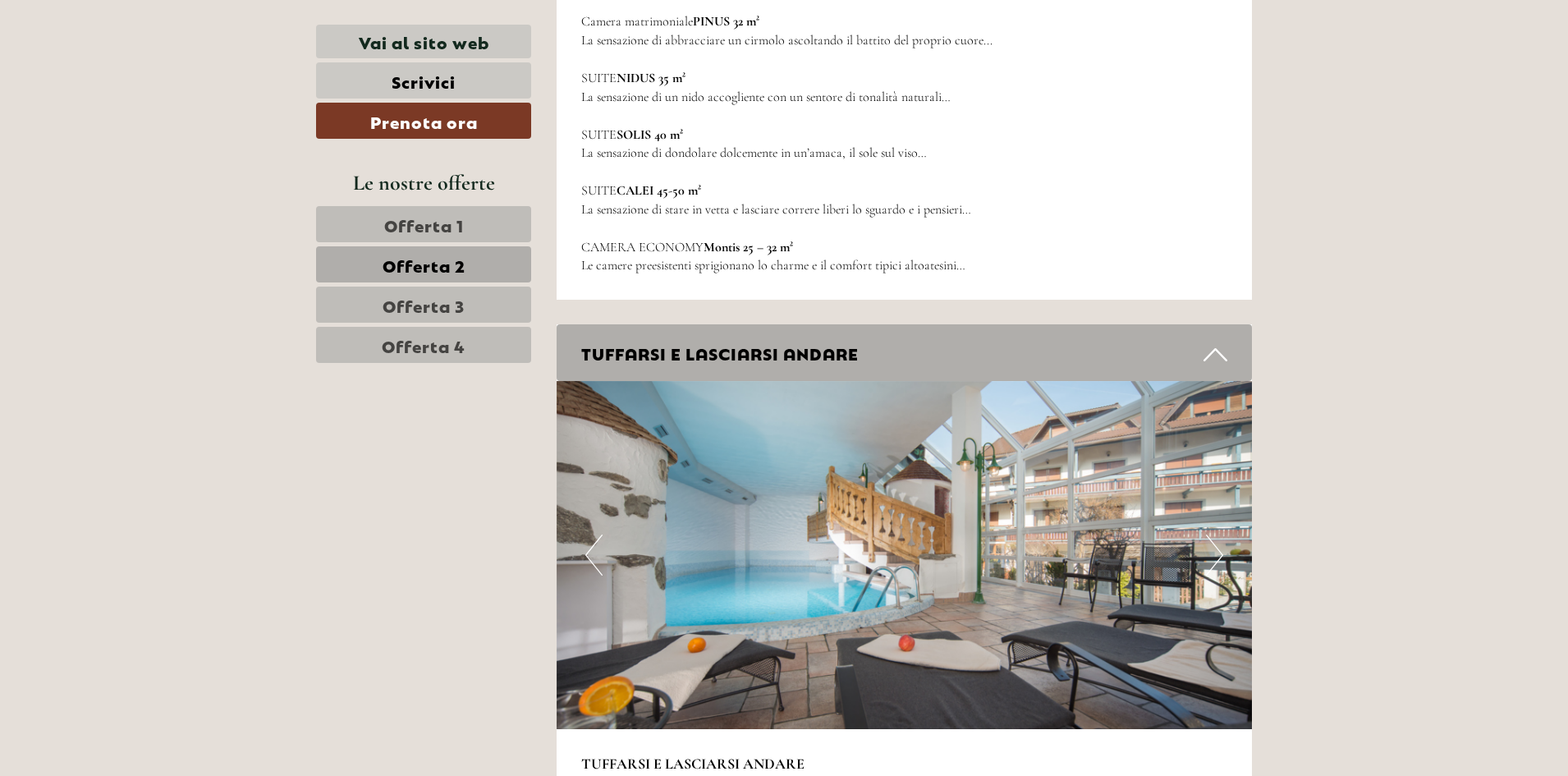
scroll to position [0, 0]
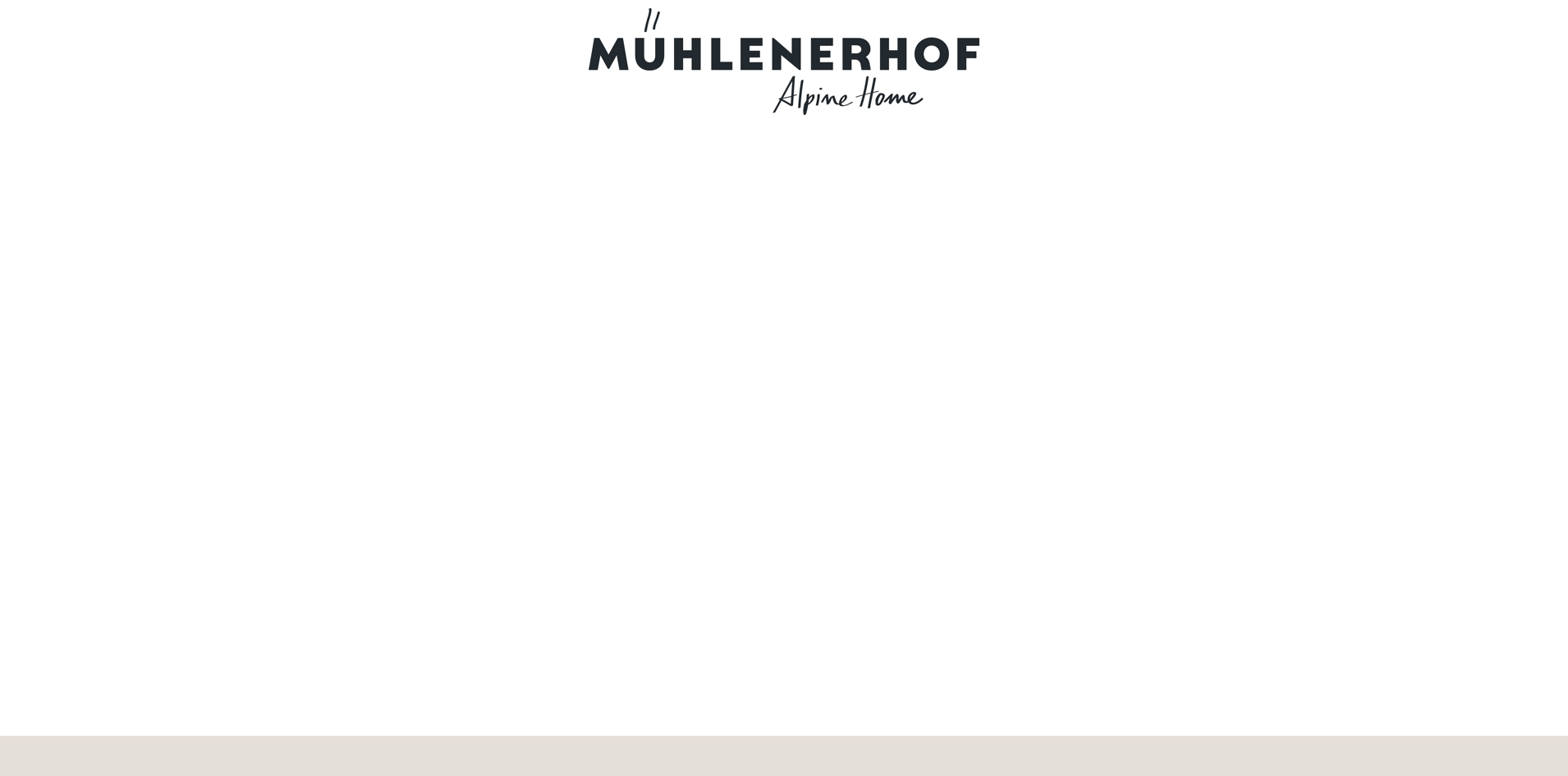
click at [857, 35] on div at bounding box center [784, 61] width 919 height 107
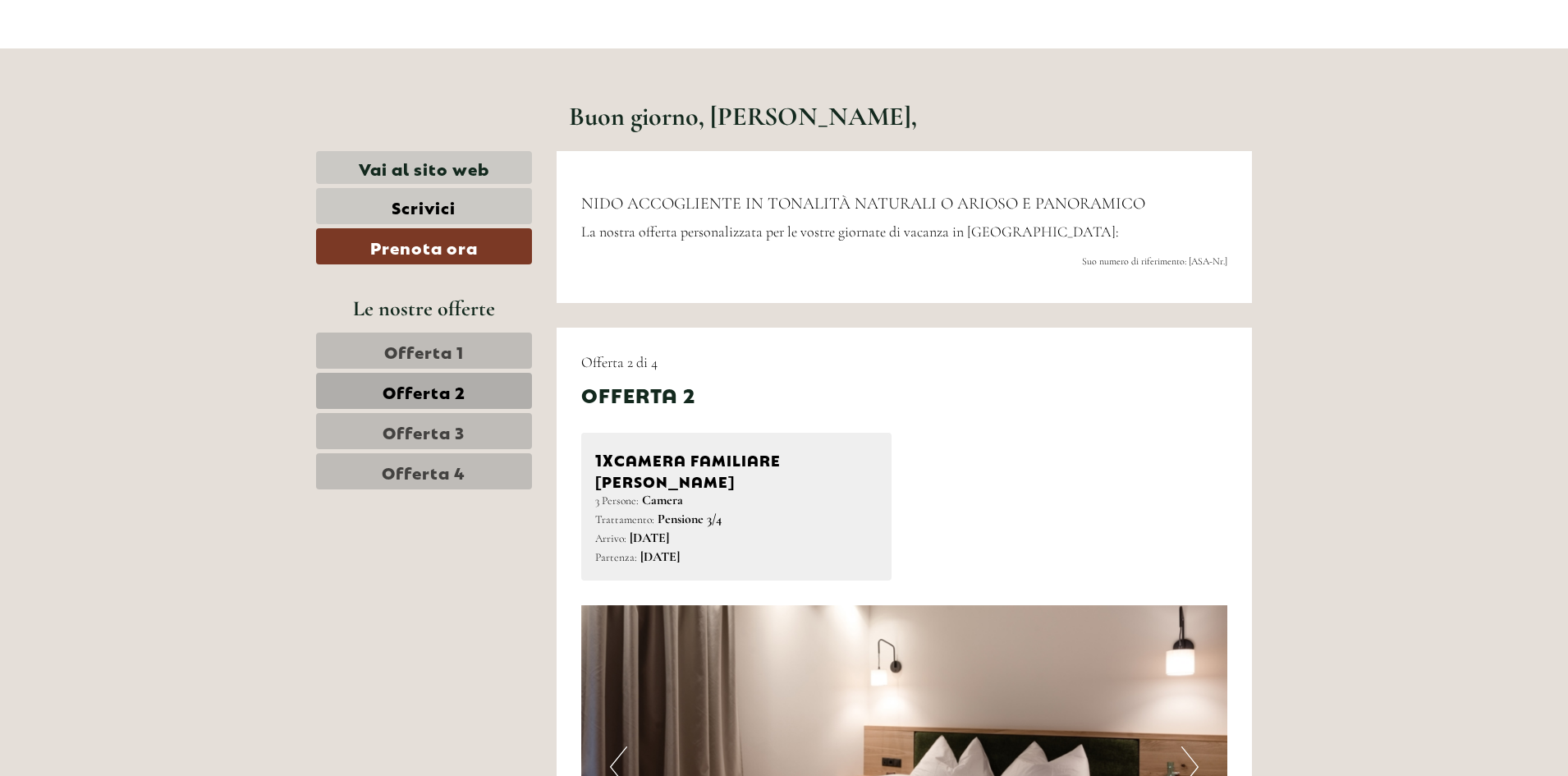
scroll to position [739, 0]
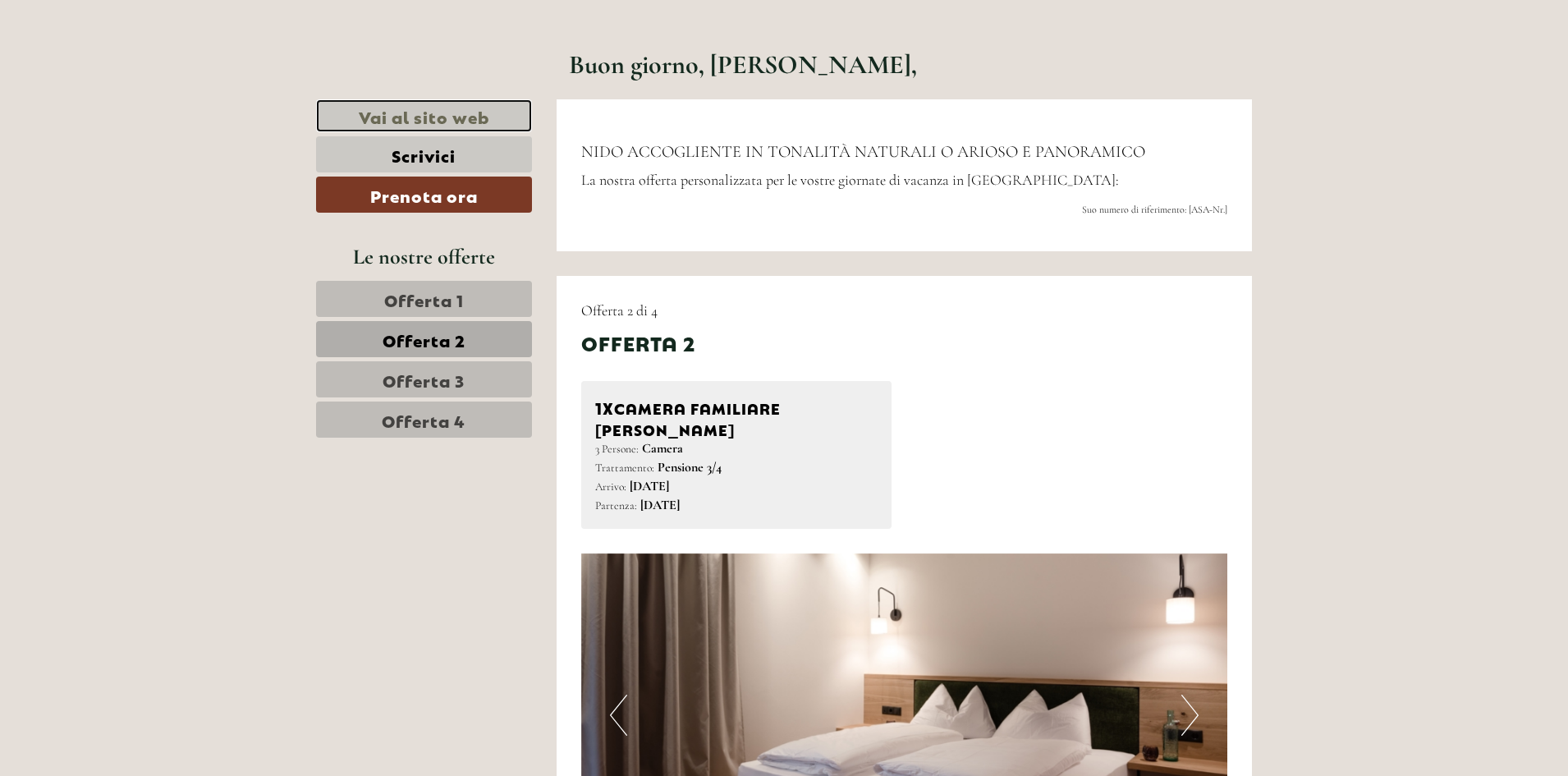
click at [413, 107] on link "Vai al sito web" at bounding box center [424, 116] width 216 height 34
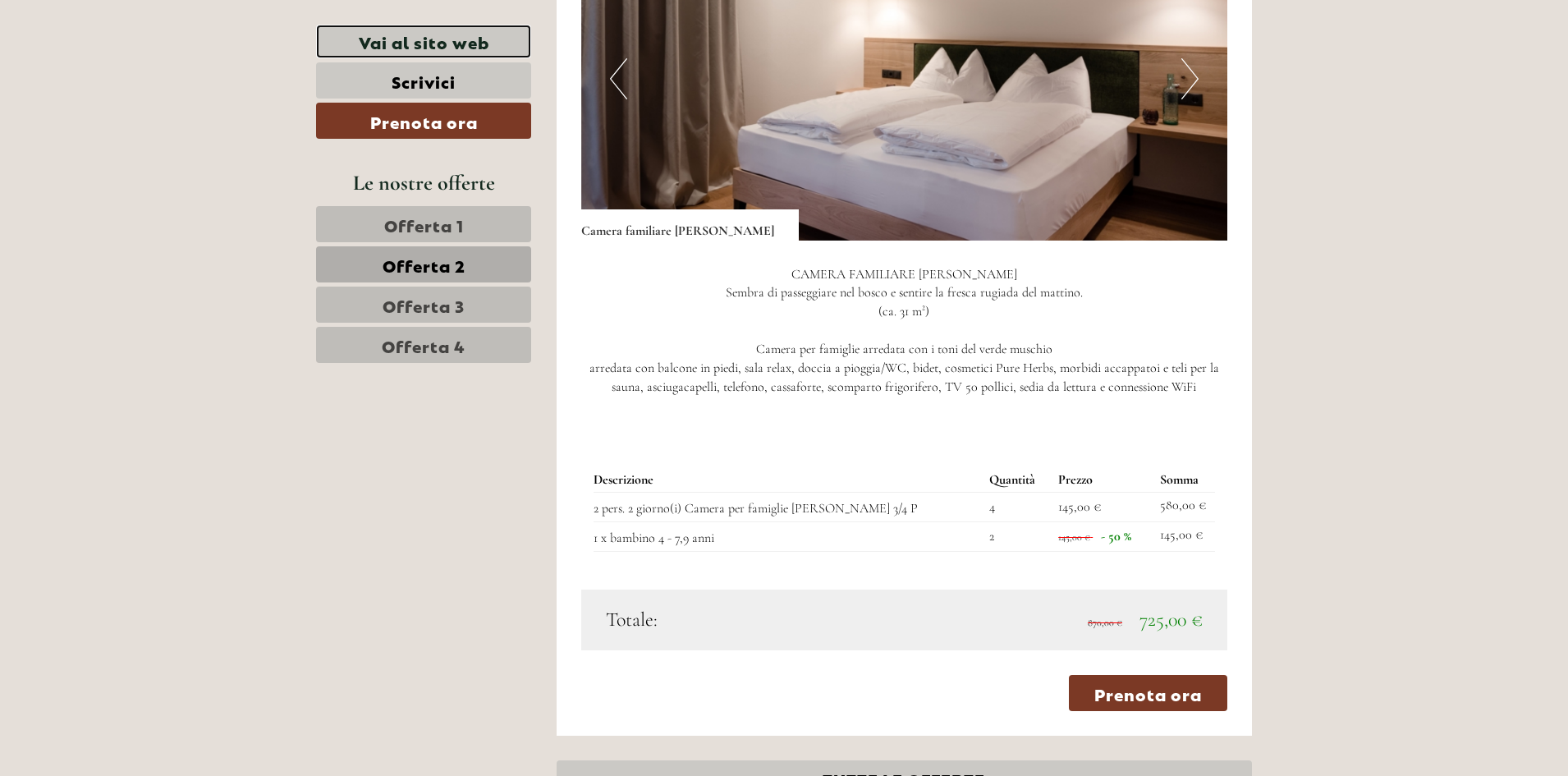
scroll to position [1477, 0]
